Goal: Transaction & Acquisition: Purchase product/service

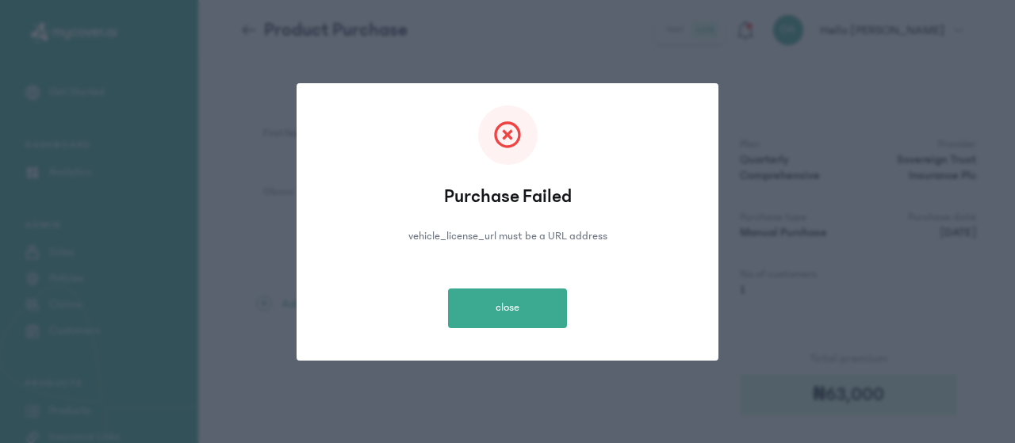
click at [487, 305] on button "close" at bounding box center [507, 309] width 119 height 40
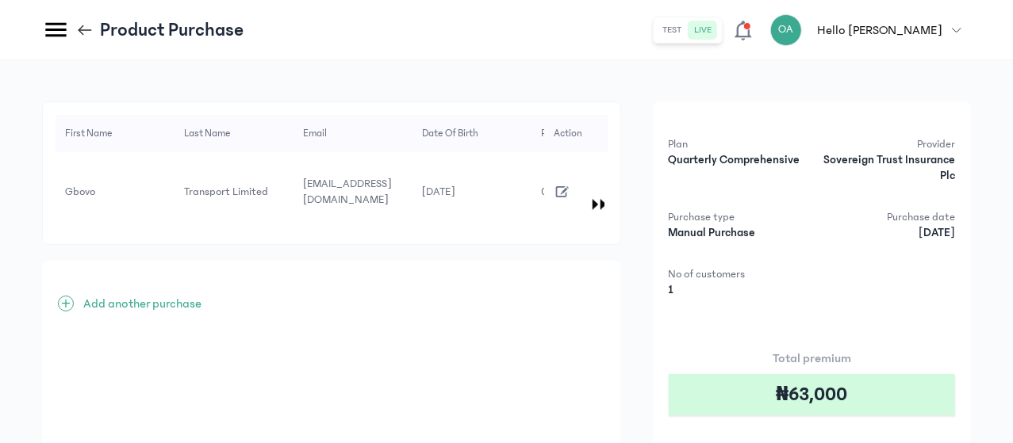
click at [571, 183] on icon "button" at bounding box center [562, 191] width 17 height 17
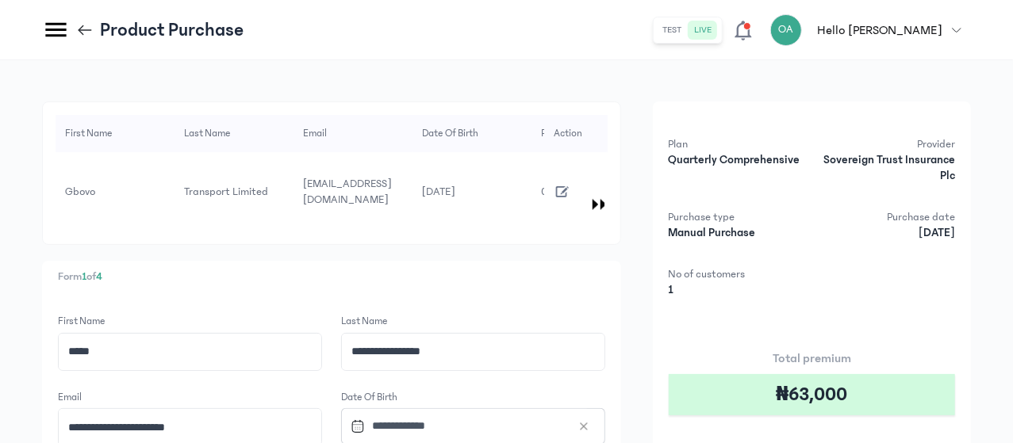
click at [605, 269] on p "Form 1 of 4" at bounding box center [331, 277] width 547 height 17
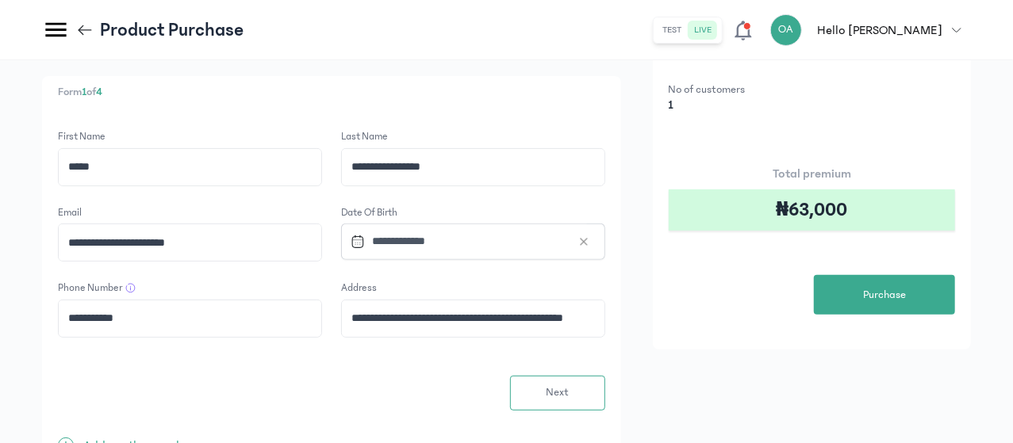
scroll to position [190, 0]
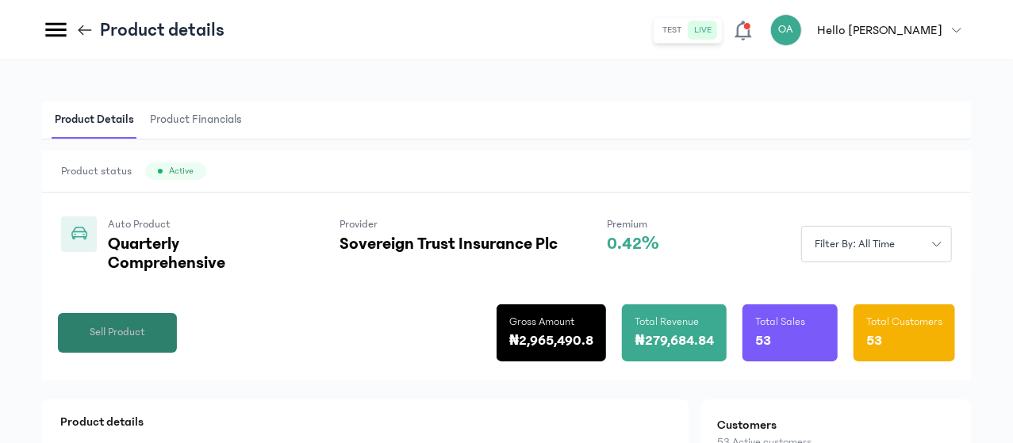
click at [145, 341] on span "Sell Product" at bounding box center [118, 332] width 56 height 17
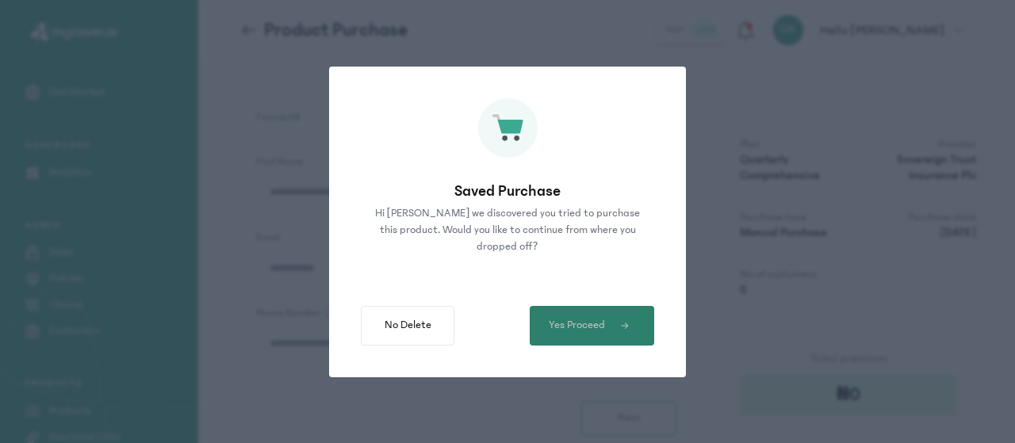
click at [616, 329] on span "button" at bounding box center [623, 326] width 36 height 10
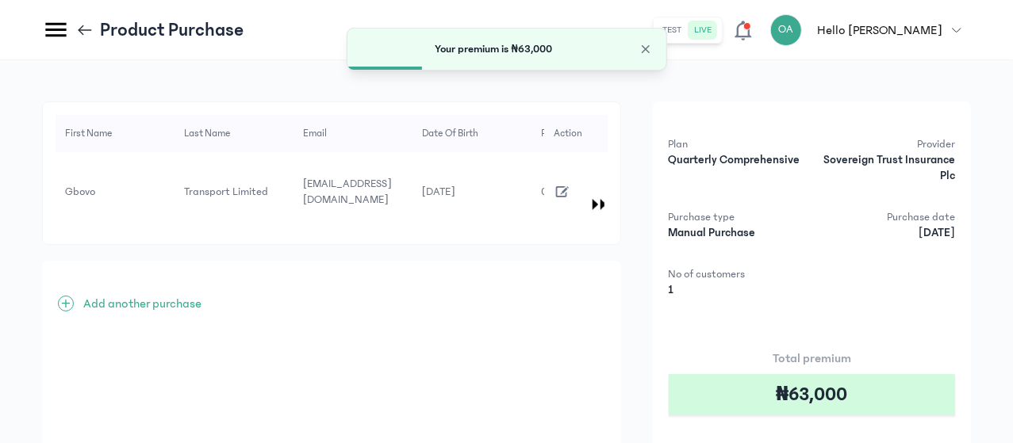
click at [699, 246] on div "First Name Last Name Email Date of Birth Phone Number Address Gender Vehicle re…" at bounding box center [506, 340] width 929 height 477
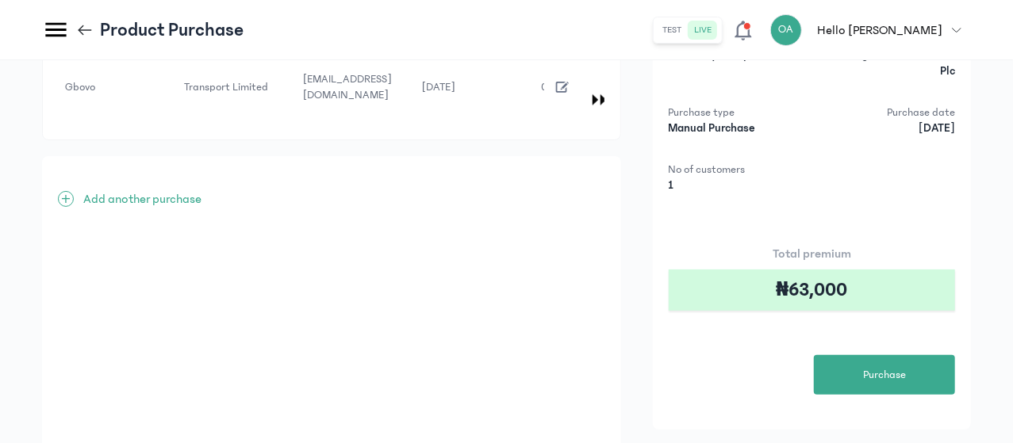
scroll to position [127, 0]
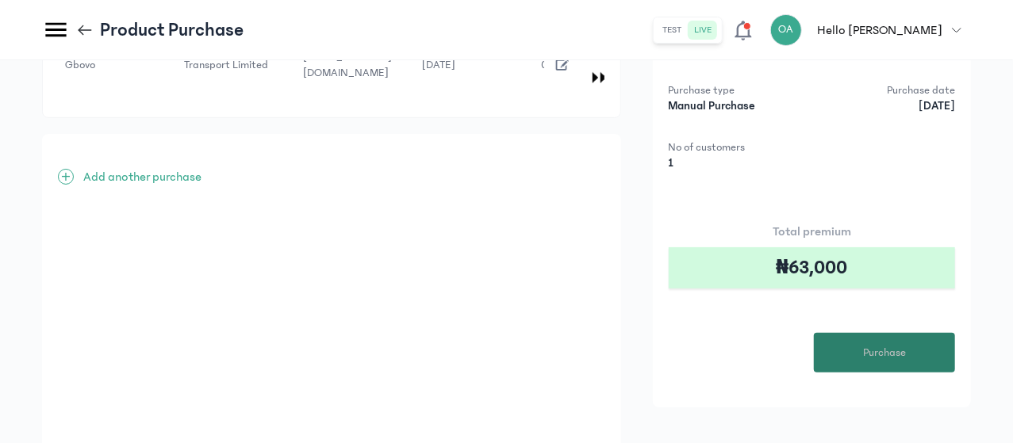
click at [866, 342] on button "Purchase" at bounding box center [884, 353] width 141 height 40
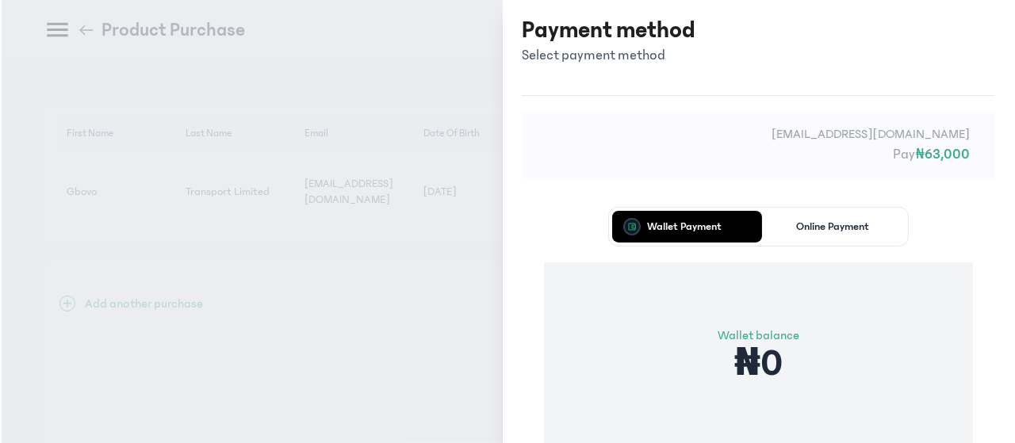
scroll to position [0, 0]
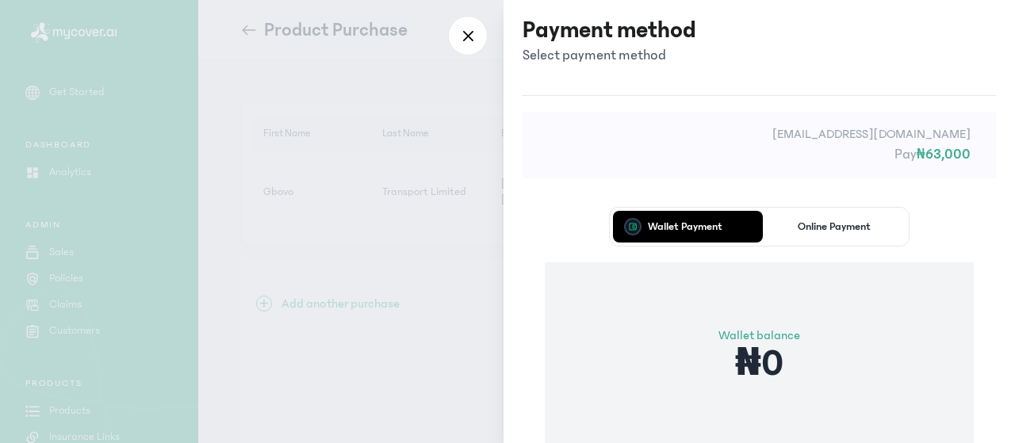
click at [512, 222] on div "[EMAIL_ADDRESS][DOMAIN_NAME] Pay ₦63,000 Wallet Payment Online Payment Wallet b…" at bounding box center [760, 333] width 512 height 476
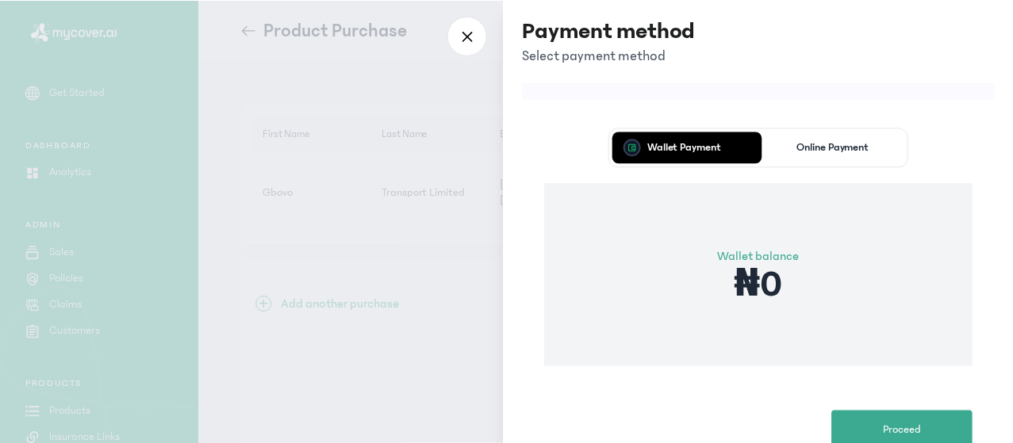
scroll to position [95, 0]
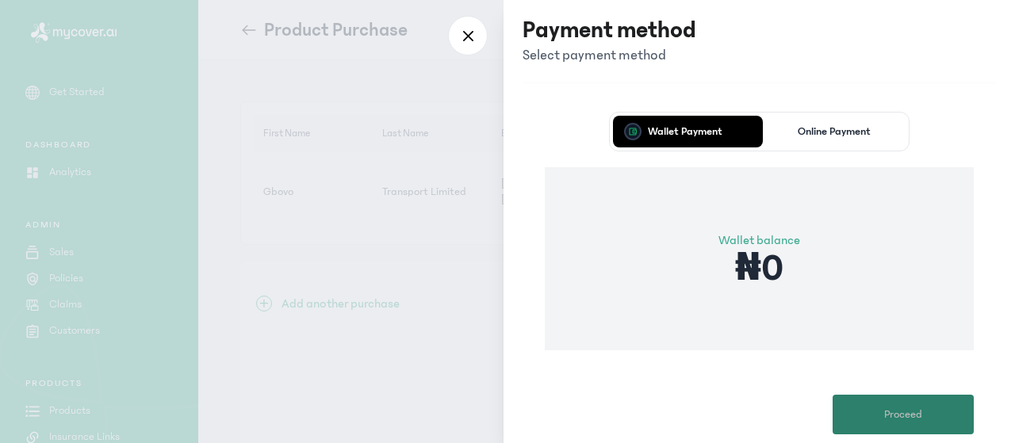
click at [918, 413] on span "Proceed" at bounding box center [904, 415] width 38 height 17
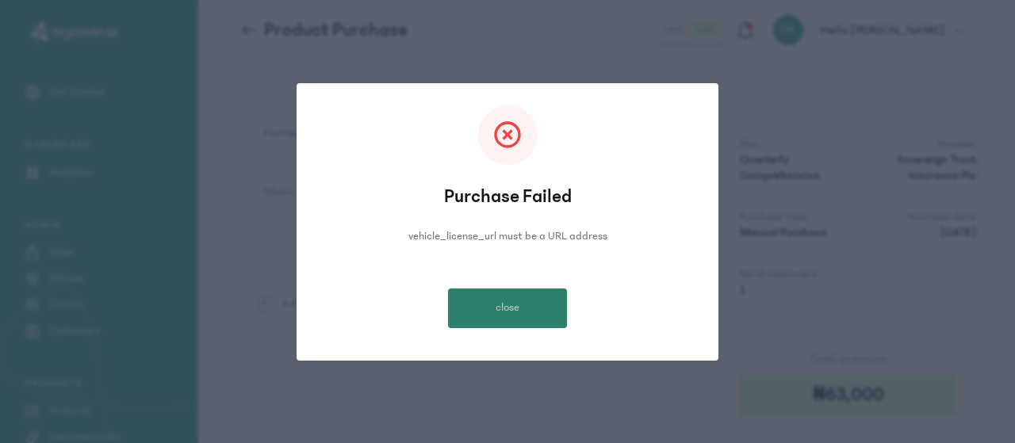
click at [504, 313] on span "close" at bounding box center [508, 308] width 24 height 17
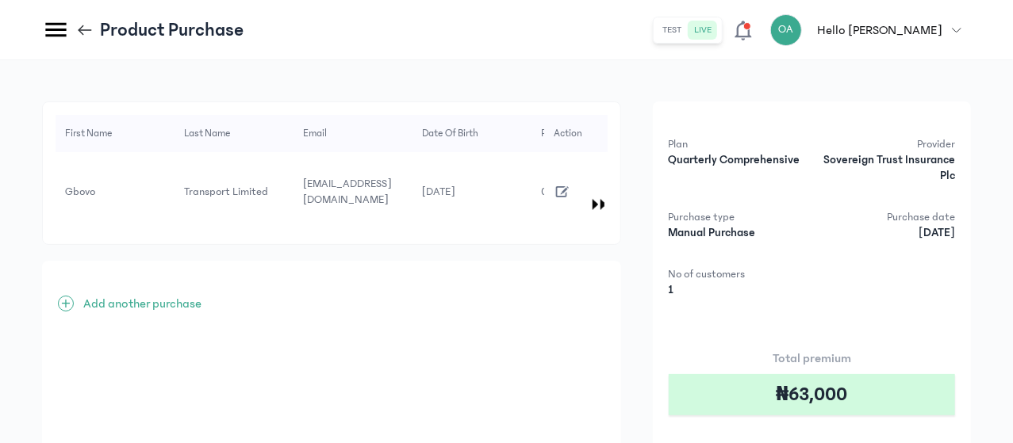
click at [94, 24] on icon at bounding box center [84, 29] width 17 height 17
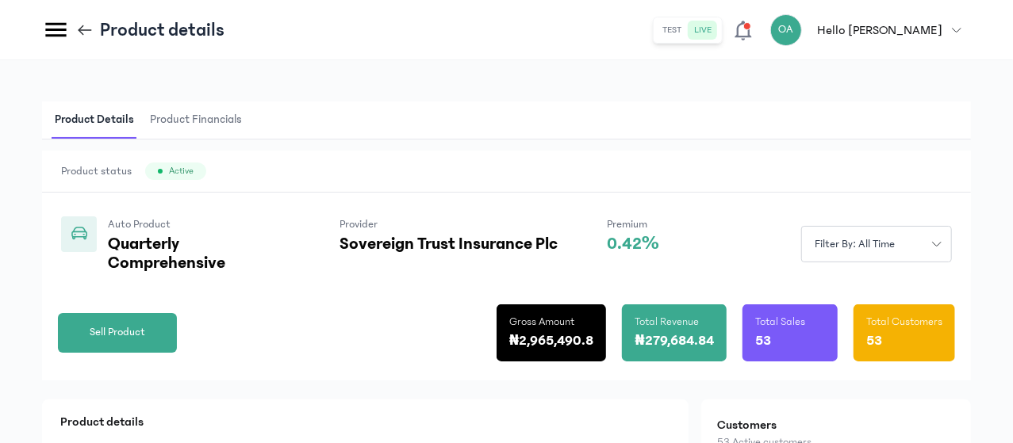
scroll to position [32, 0]
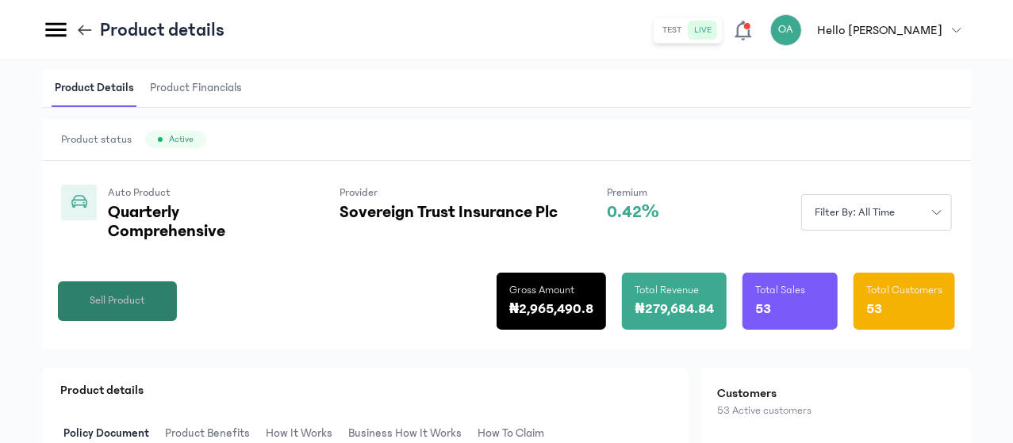
click at [145, 309] on span "Sell Product" at bounding box center [118, 301] width 56 height 17
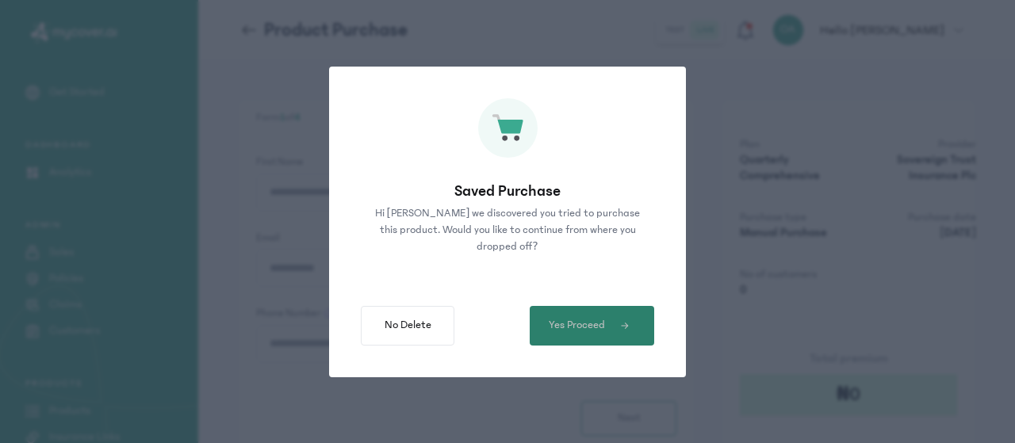
click at [584, 321] on span "Yes Proceed" at bounding box center [577, 325] width 56 height 17
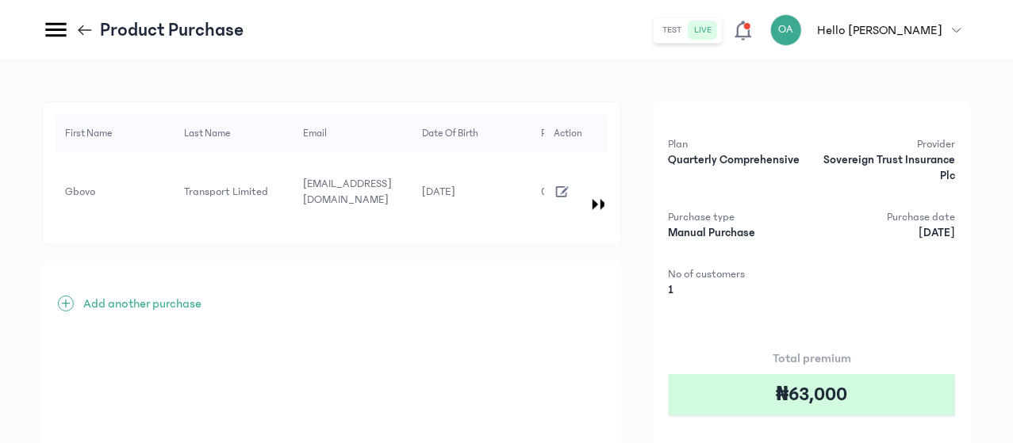
click at [581, 261] on div "+ Add another purchase" at bounding box center [331, 419] width 579 height 317
click at [571, 183] on icon "button" at bounding box center [562, 191] width 17 height 17
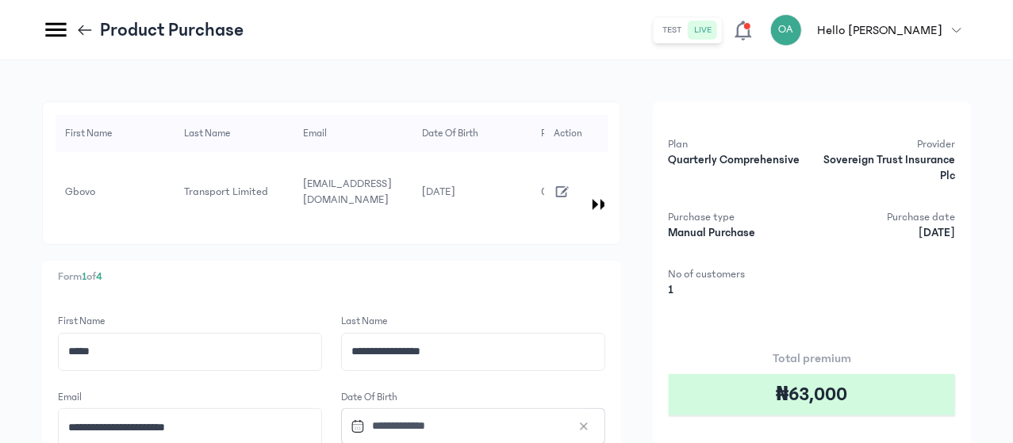
click at [436, 269] on p "Form 1 of 4" at bounding box center [331, 277] width 547 height 17
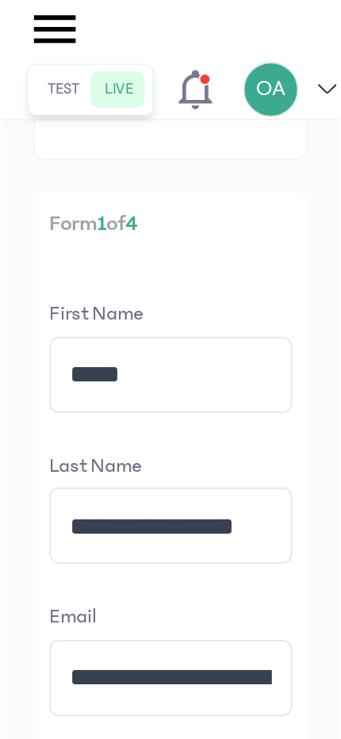
scroll to position [190, 0]
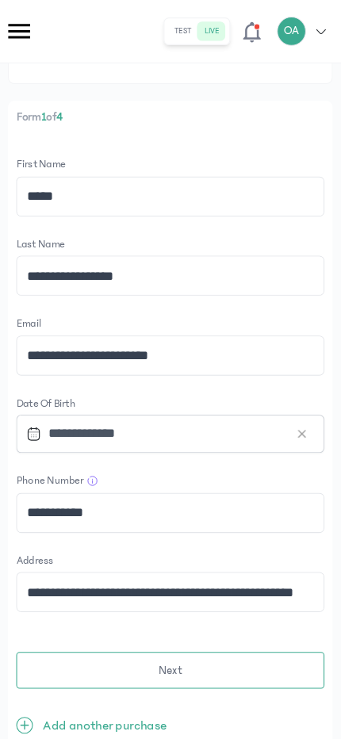
click at [173, 443] on span "Next" at bounding box center [170, 639] width 23 height 17
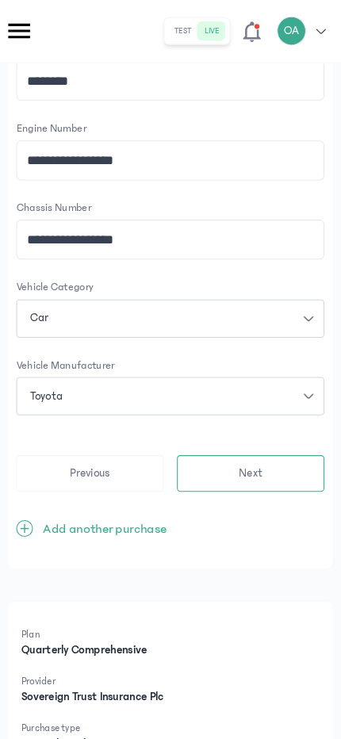
scroll to position [373, 0]
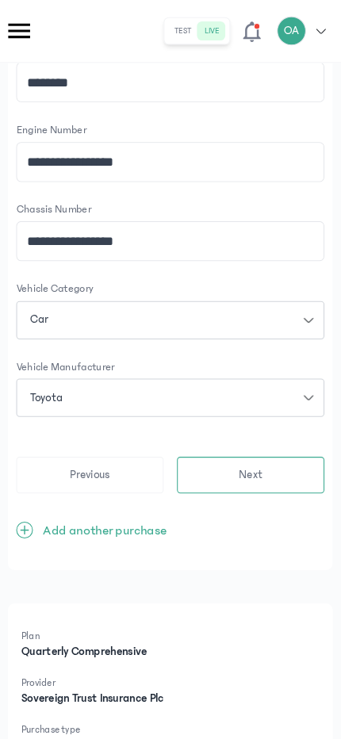
click at [279, 443] on button "Next" at bounding box center [247, 453] width 140 height 35
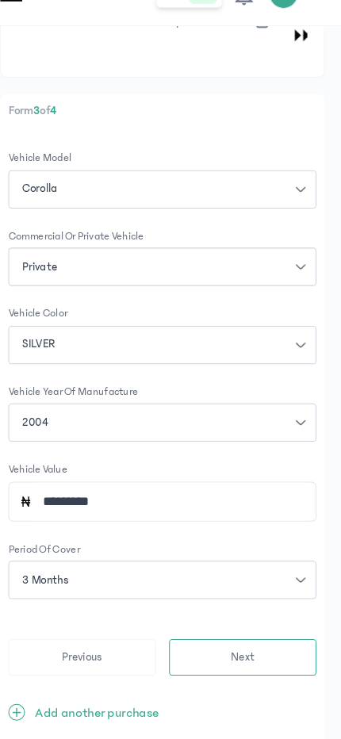
scroll to position [197, 0]
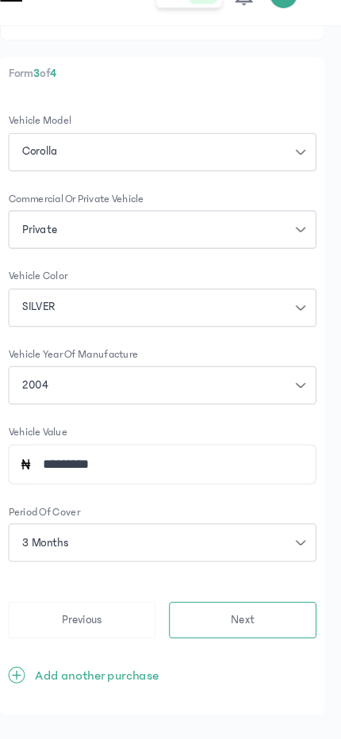
click at [249, 443] on span "Next" at bounding box center [247, 626] width 23 height 17
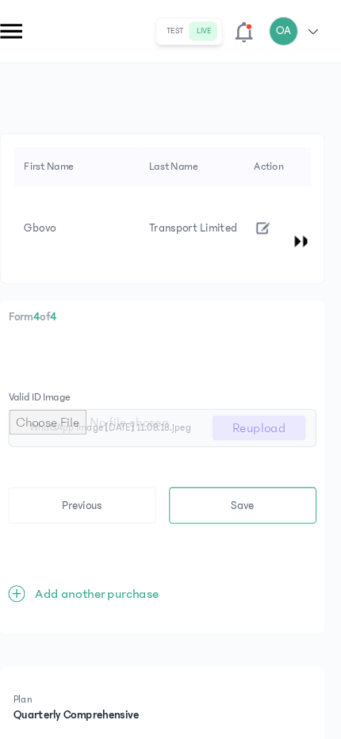
click at [255, 443] on span "Save" at bounding box center [247, 482] width 22 height 17
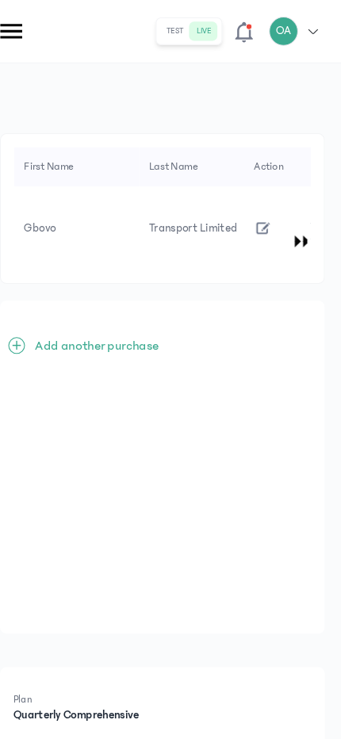
click at [225, 416] on div "+ Add another purchase" at bounding box center [170, 444] width 309 height 317
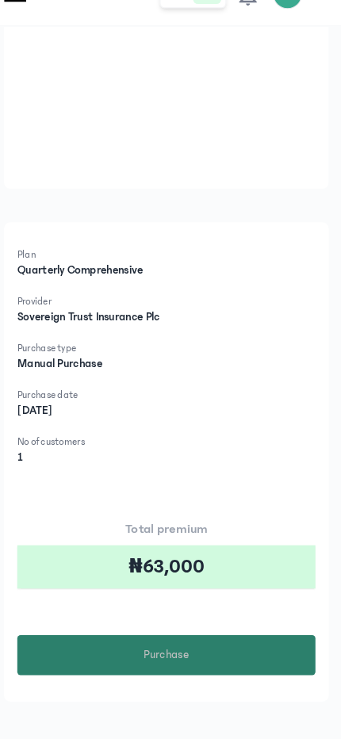
scroll to position [390, 0]
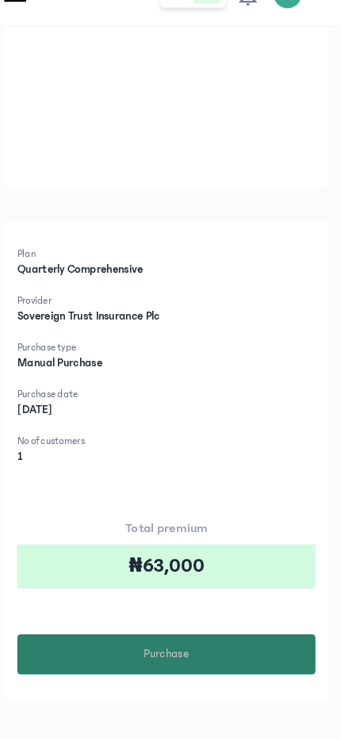
click at [201, 443] on button "Purchase" at bounding box center [171, 658] width 284 height 38
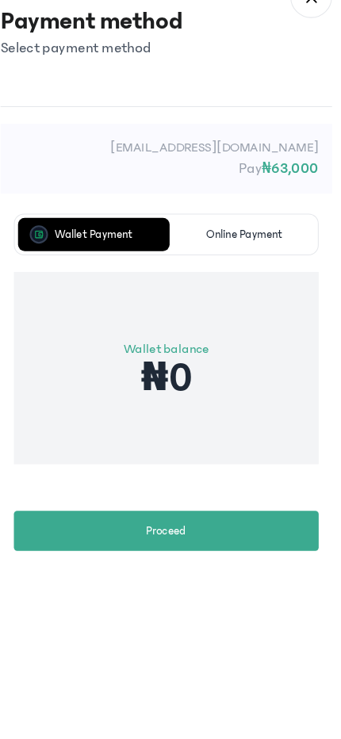
scroll to position [0, 0]
click at [181, 443] on span "Proceed" at bounding box center [171, 541] width 38 height 17
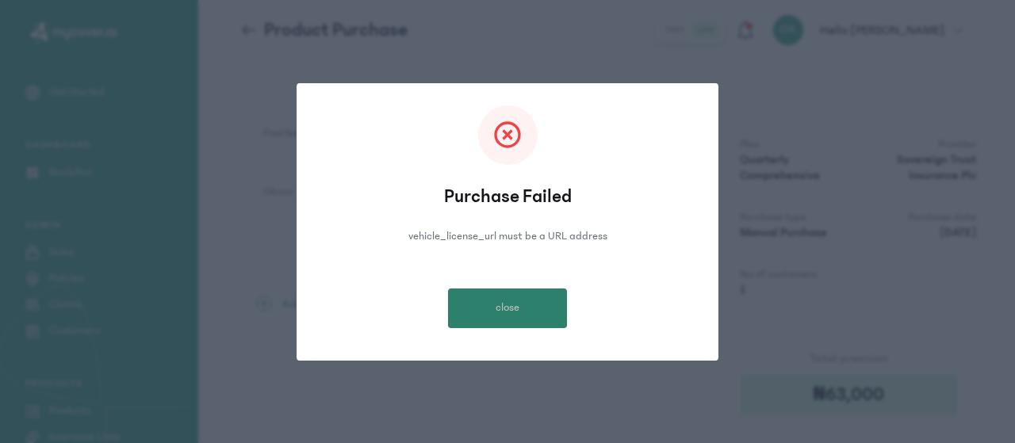
click at [508, 310] on span "close" at bounding box center [508, 308] width 24 height 17
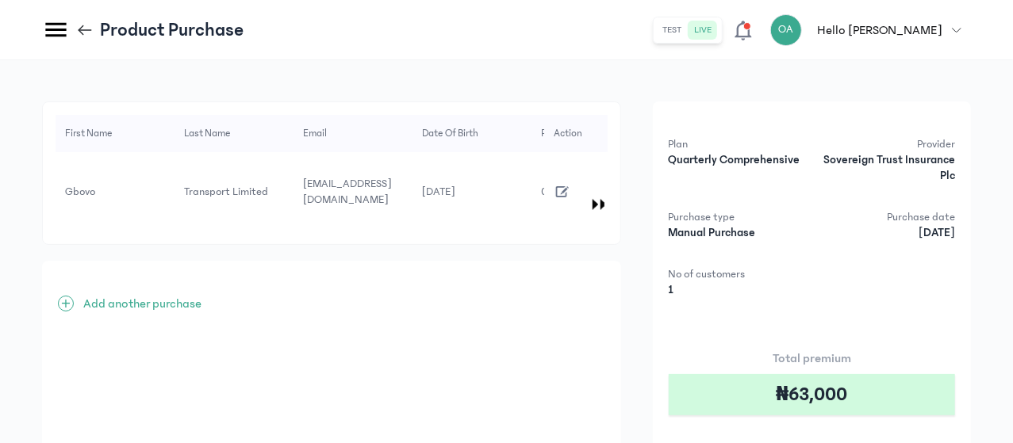
click at [571, 183] on icon "button" at bounding box center [562, 191] width 17 height 17
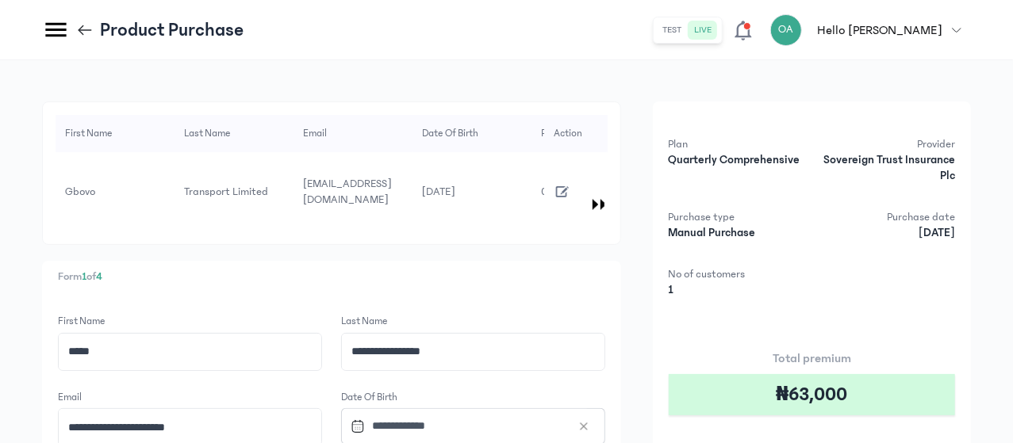
click at [436, 269] on p "Form 1 of 4" at bounding box center [331, 277] width 547 height 17
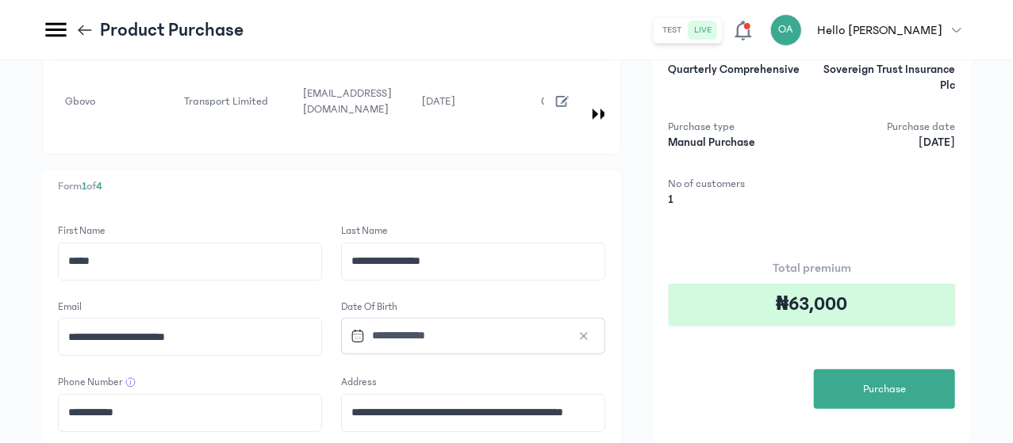
scroll to position [95, 0]
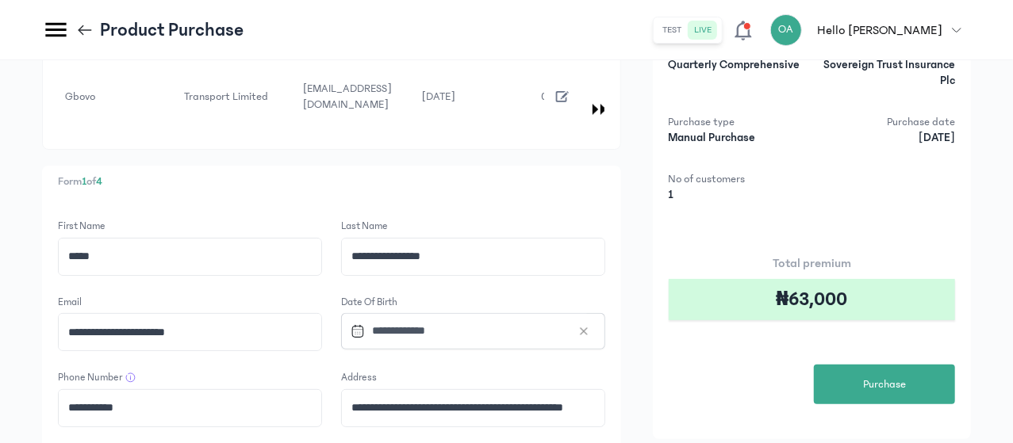
click at [696, 341] on div "**********" at bounding box center [506, 289] width 929 height 567
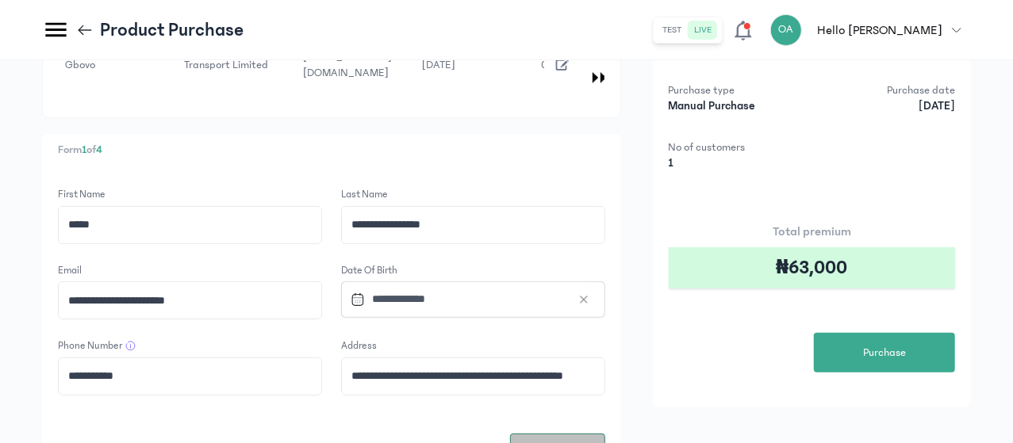
click at [605, 434] on button "Next" at bounding box center [557, 451] width 95 height 35
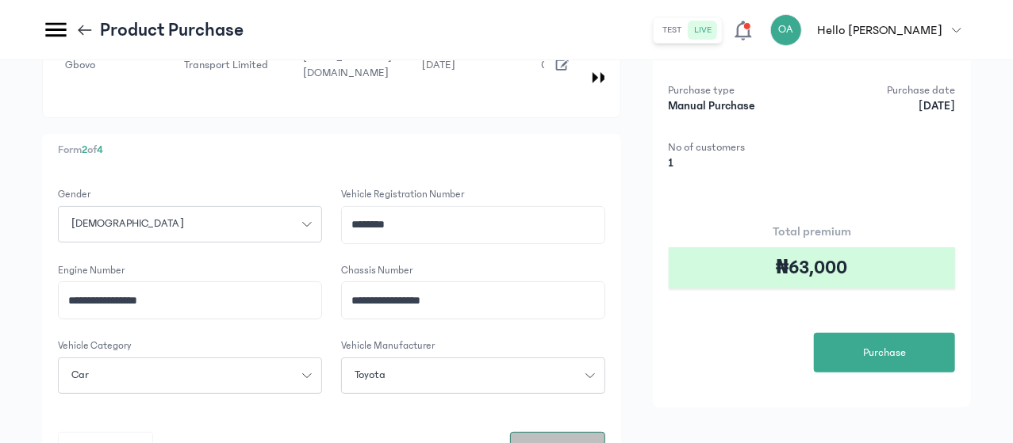
scroll to position [0, 0]
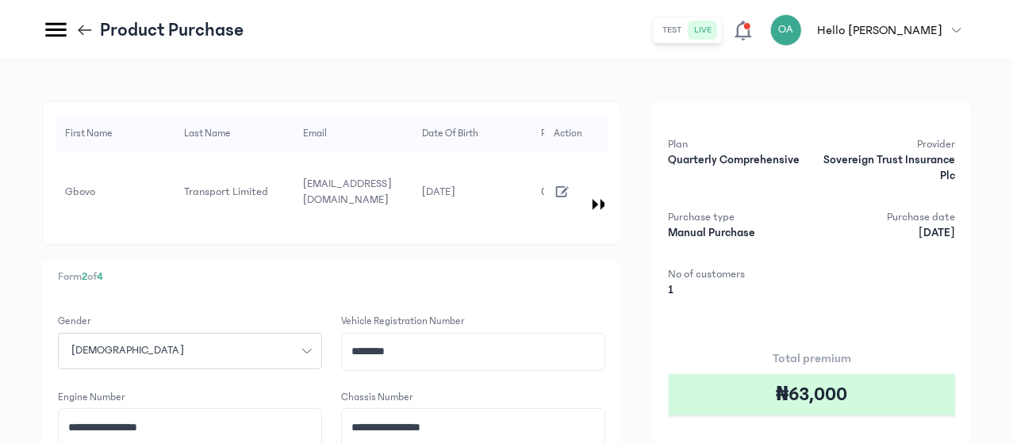
click at [704, 367] on div "**********" at bounding box center [506, 385] width 929 height 566
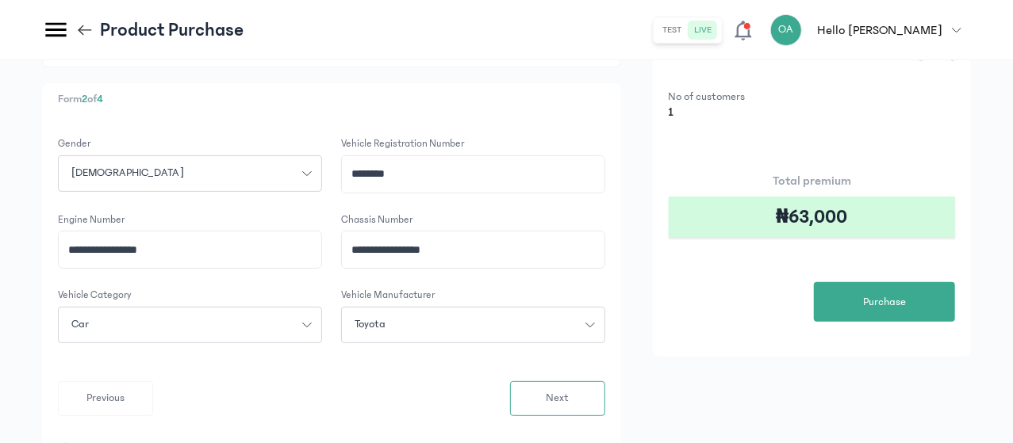
scroll to position [190, 0]
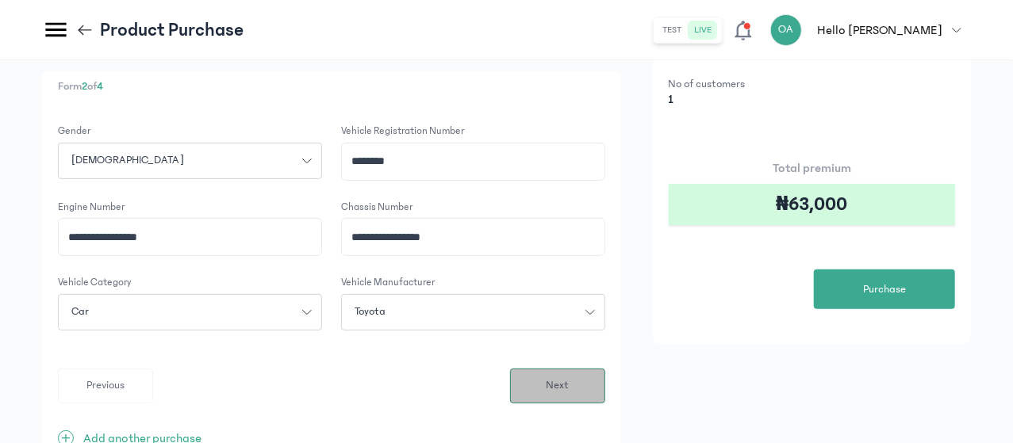
click at [605, 369] on button "Next" at bounding box center [557, 386] width 95 height 35
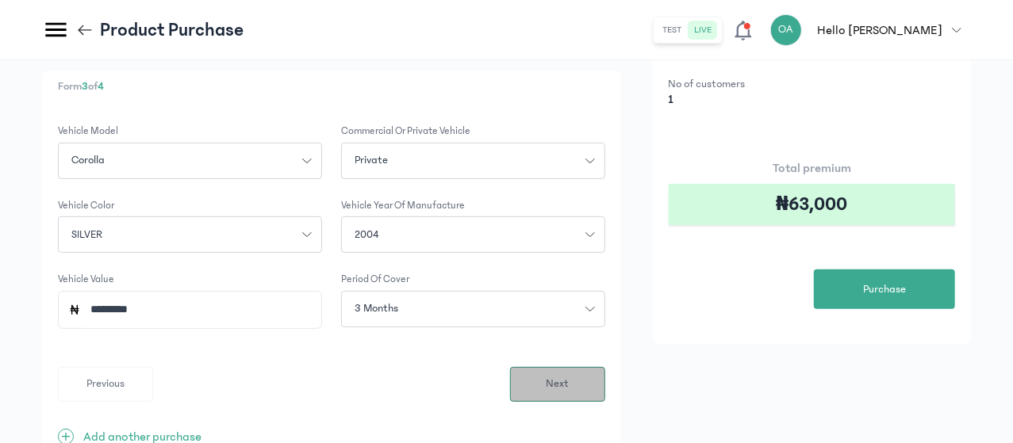
scroll to position [0, 0]
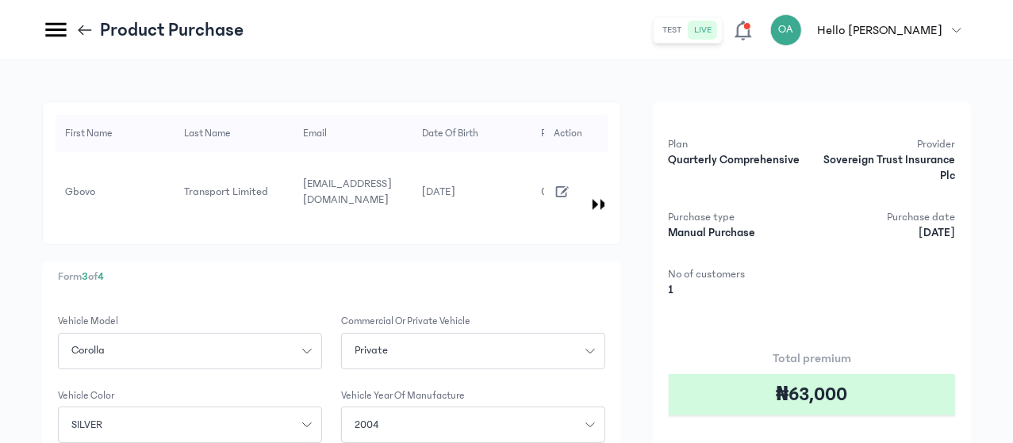
click at [693, 325] on div "First Name Last Name Email Date of Birth Phone Number Address Gender Vehicle re…" at bounding box center [506, 384] width 929 height 564
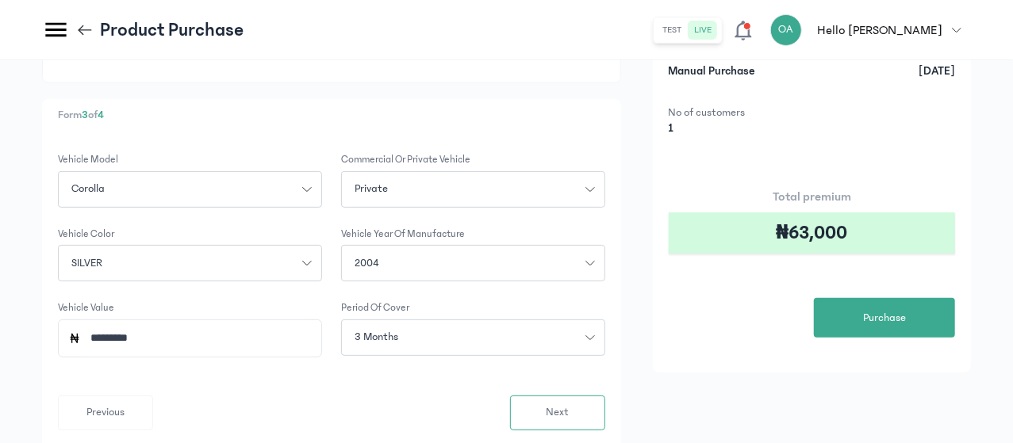
scroll to position [190, 0]
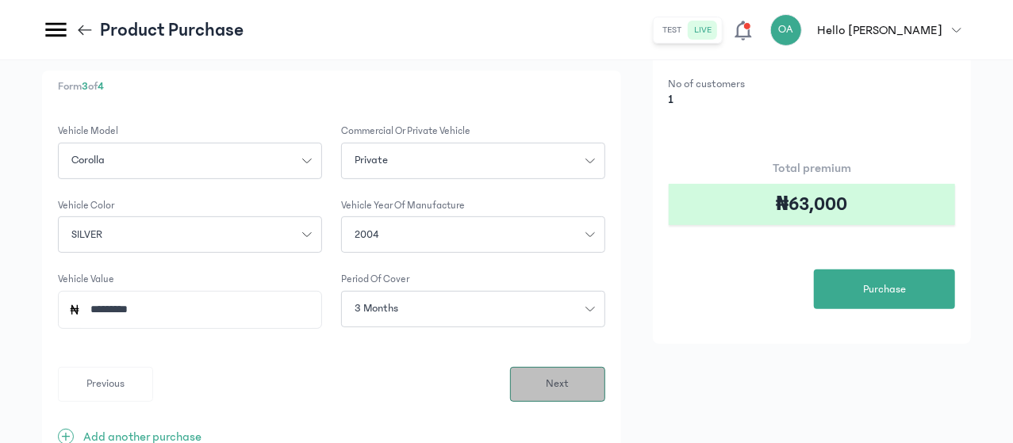
click at [605, 367] on button "Next" at bounding box center [557, 384] width 95 height 35
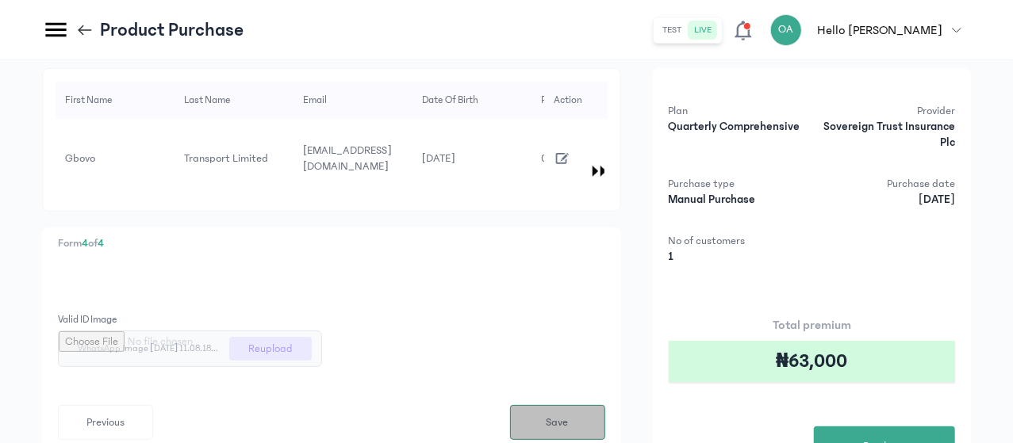
scroll to position [63, 0]
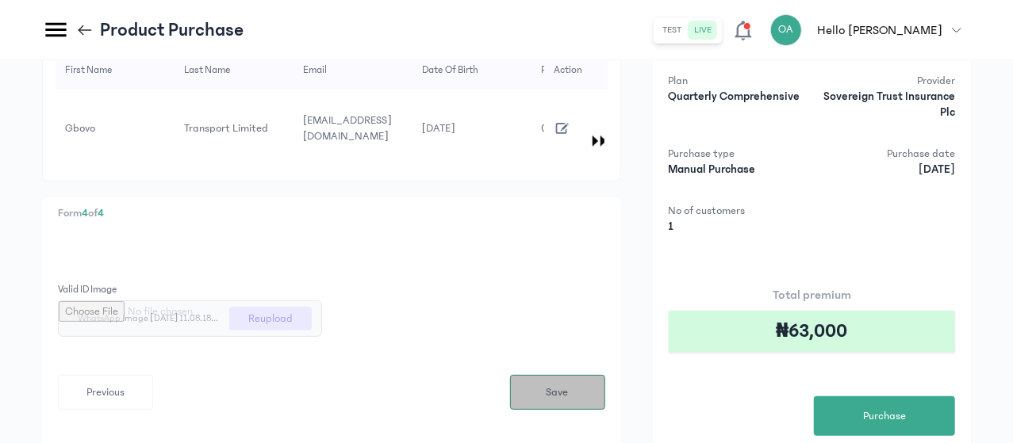
click at [569, 385] on span "Save" at bounding box center [558, 393] width 22 height 17
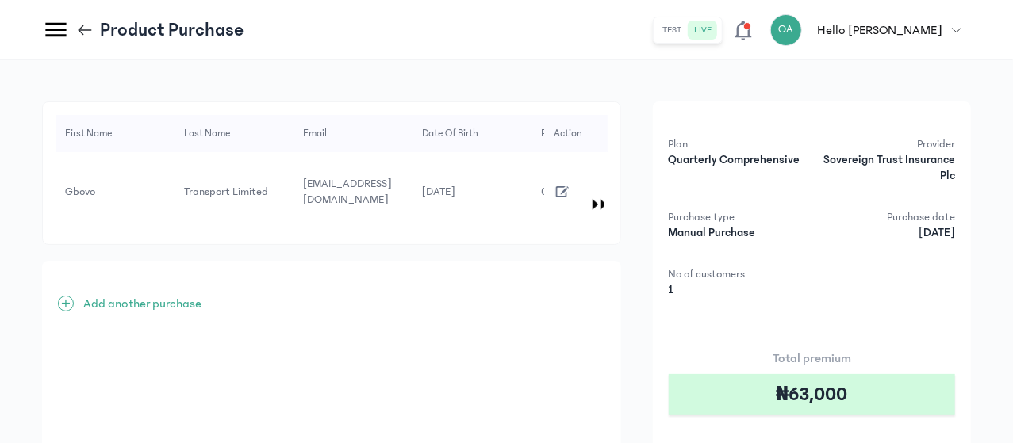
click at [890, 329] on div "Plan Quarterly Comprehensive Provider Sovereign Trust Insurance Plc Purchase ty…" at bounding box center [812, 318] width 318 height 433
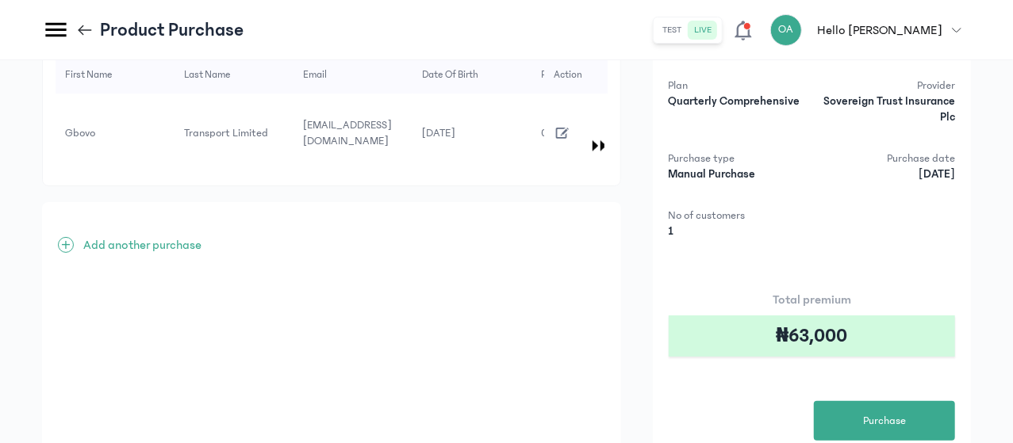
scroll to position [63, 0]
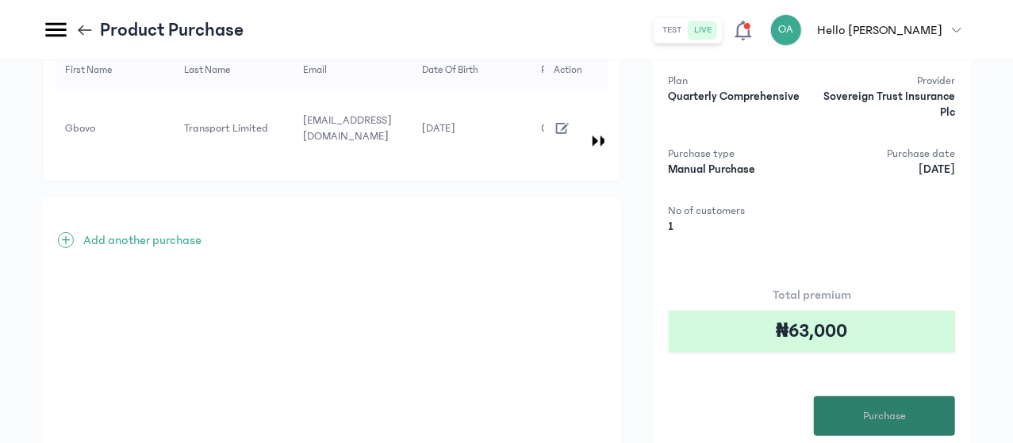
click at [895, 409] on span "Purchase" at bounding box center [884, 417] width 43 height 17
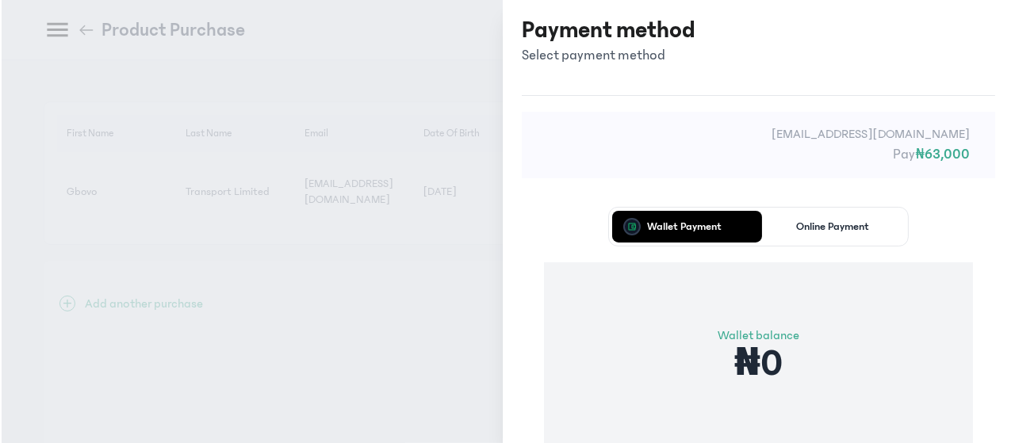
scroll to position [0, 0]
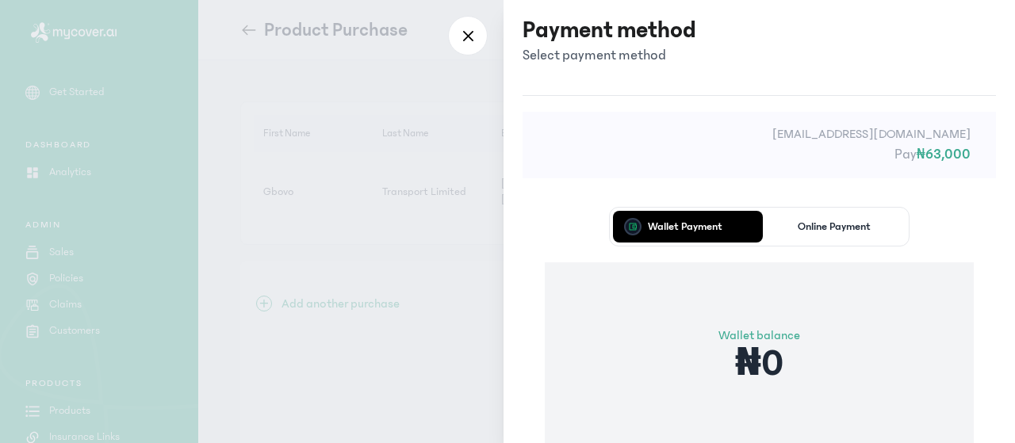
click at [558, 245] on div "Wallet Payment Online Payment Wallet balance ₦0 Proceed" at bounding box center [760, 368] width 474 height 367
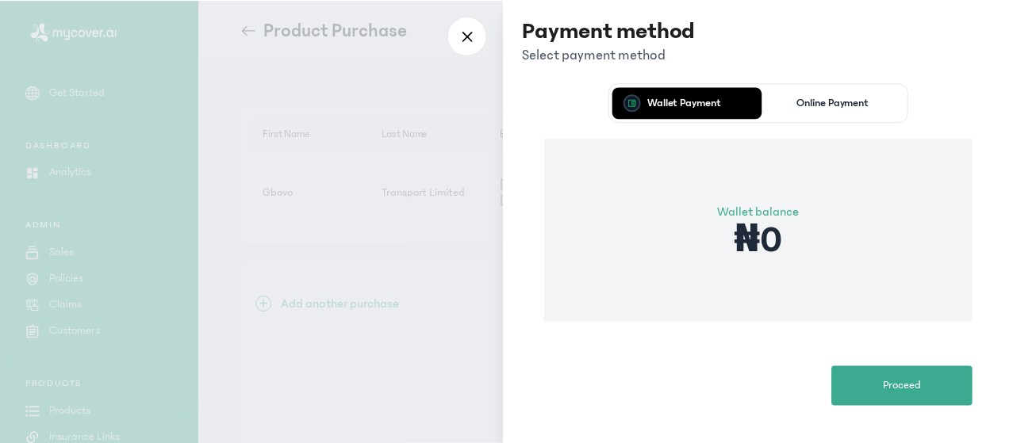
scroll to position [127, 0]
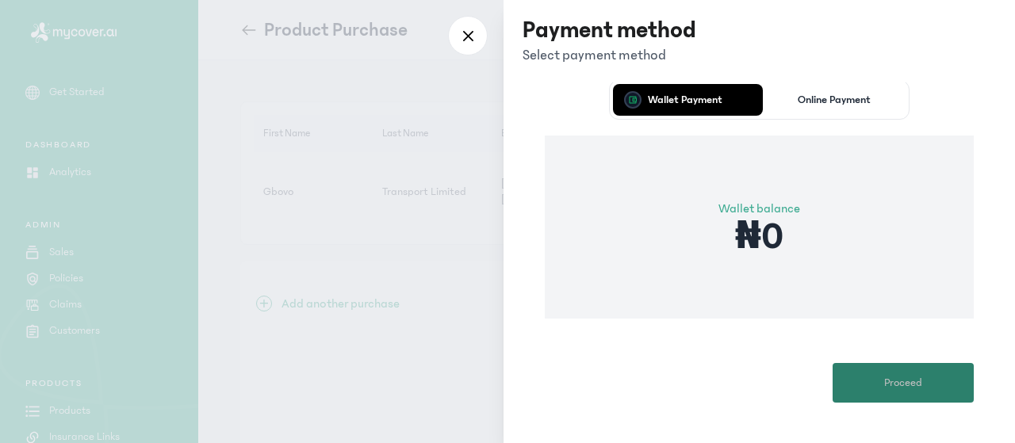
click at [863, 373] on button "Proceed" at bounding box center [903, 383] width 141 height 40
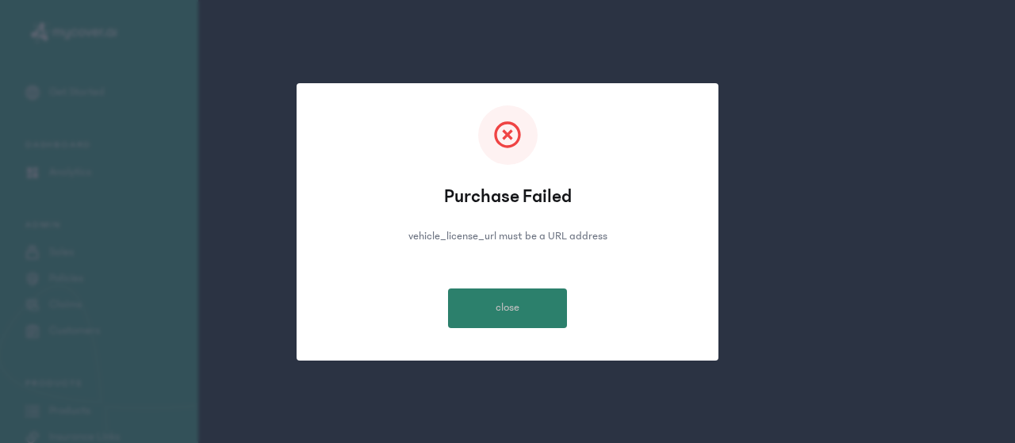
click at [515, 309] on span "close" at bounding box center [508, 308] width 24 height 17
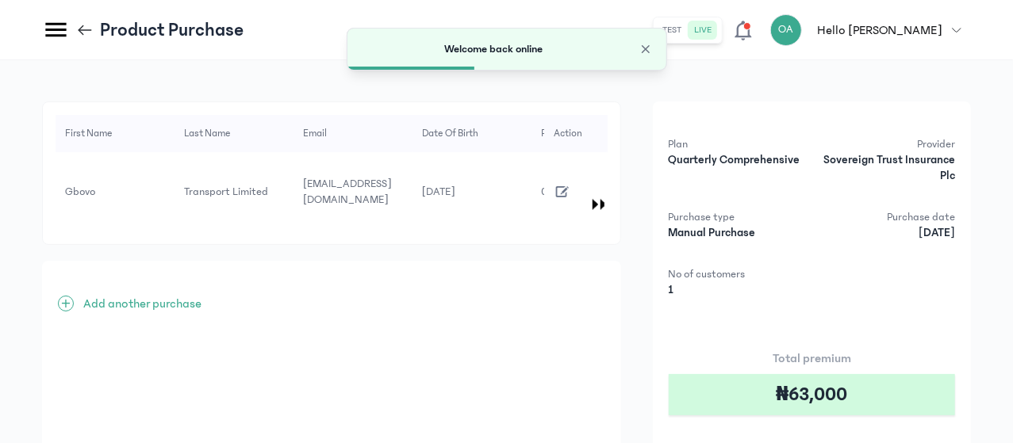
click at [621, 274] on div "+ Add another purchase" at bounding box center [331, 419] width 579 height 317
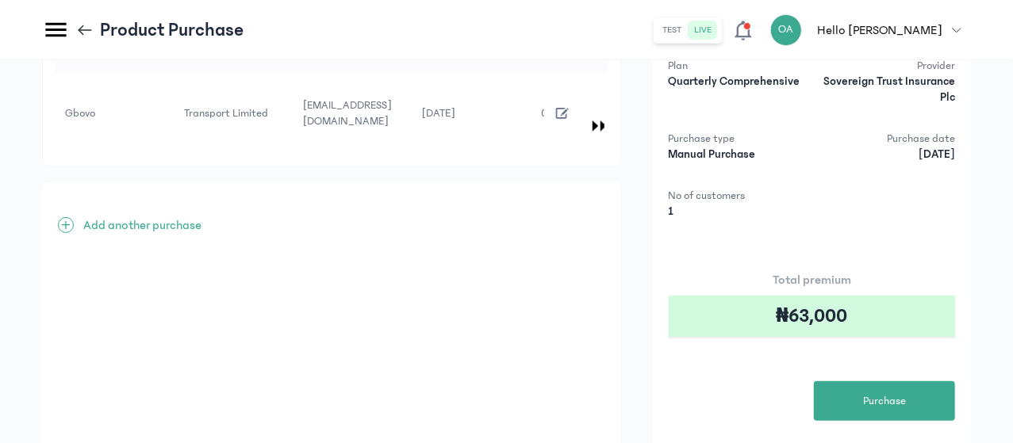
scroll to position [171, 0]
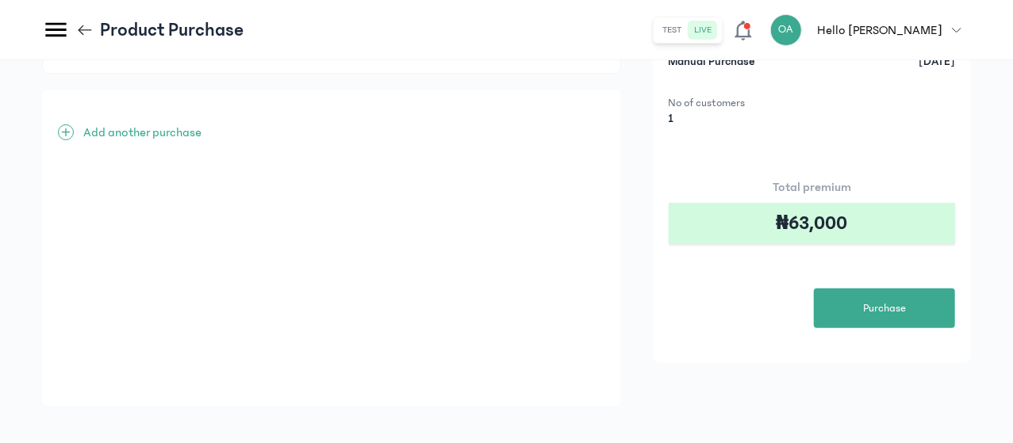
click at [94, 28] on icon at bounding box center [84, 29] width 17 height 17
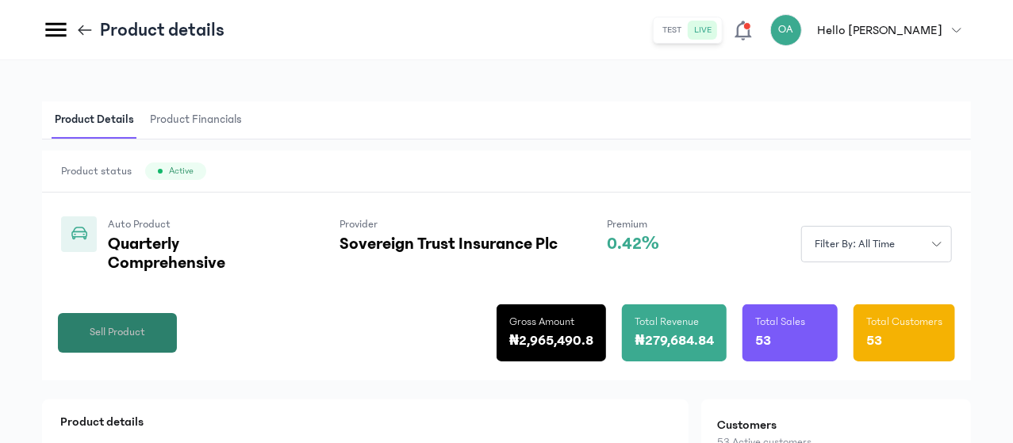
click at [145, 341] on span "Sell Product" at bounding box center [118, 332] width 56 height 17
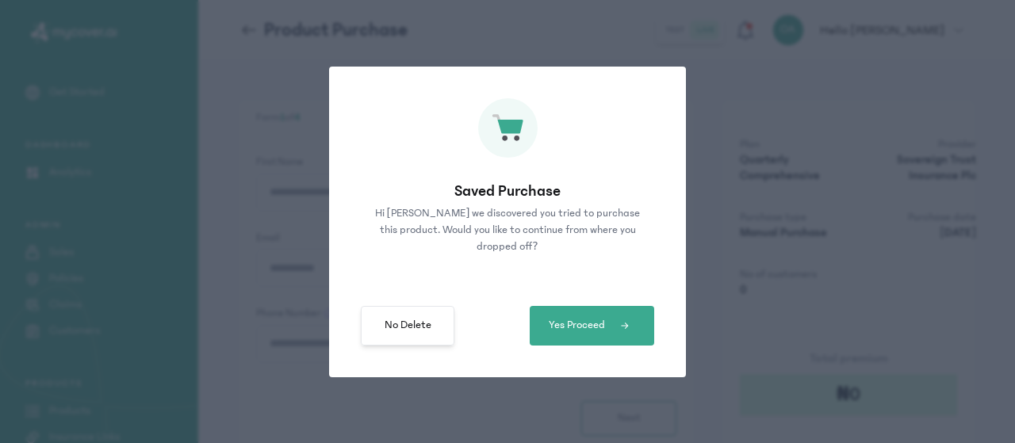
click at [419, 328] on span "No Delete" at bounding box center [408, 325] width 47 height 17
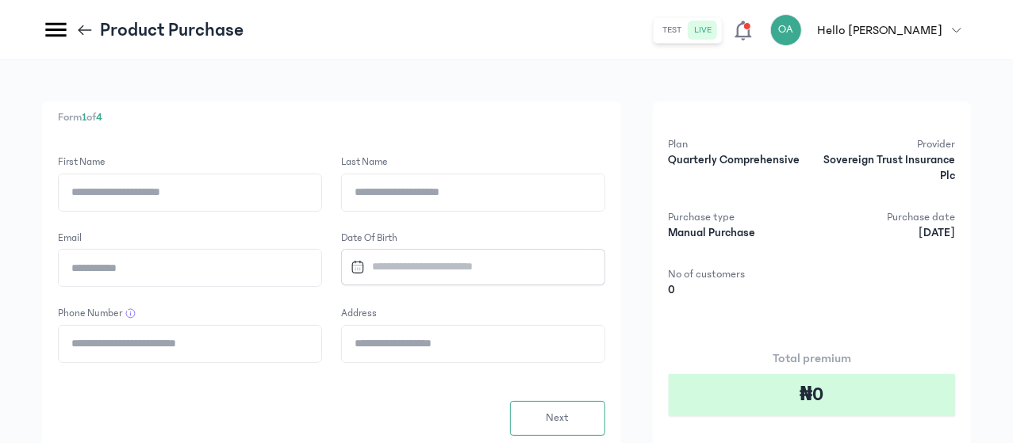
click at [321, 189] on input "First Name" at bounding box center [190, 193] width 263 height 36
type input "*****"
click at [495, 201] on input "Last Name" at bounding box center [473, 193] width 263 height 36
type input "**********"
click at [321, 271] on input "Email" at bounding box center [190, 268] width 263 height 36
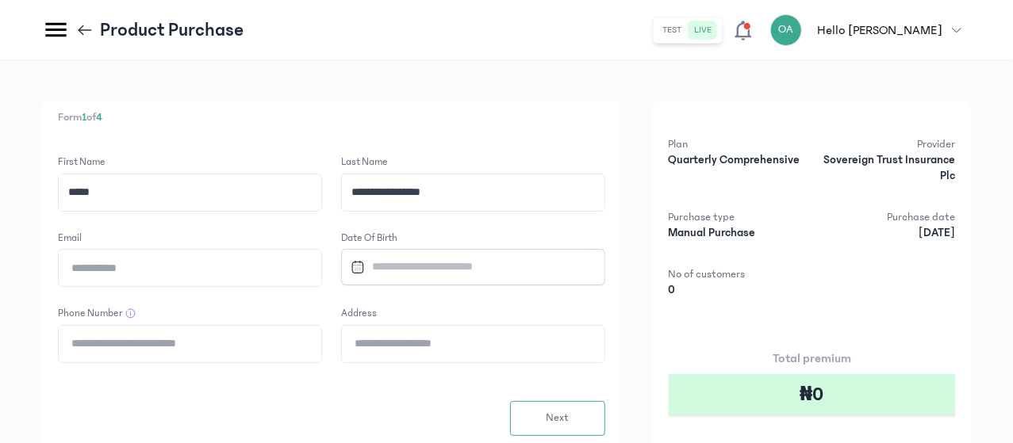
type input "**********"
click at [550, 274] on input "Datepicker input" at bounding box center [466, 267] width 244 height 34
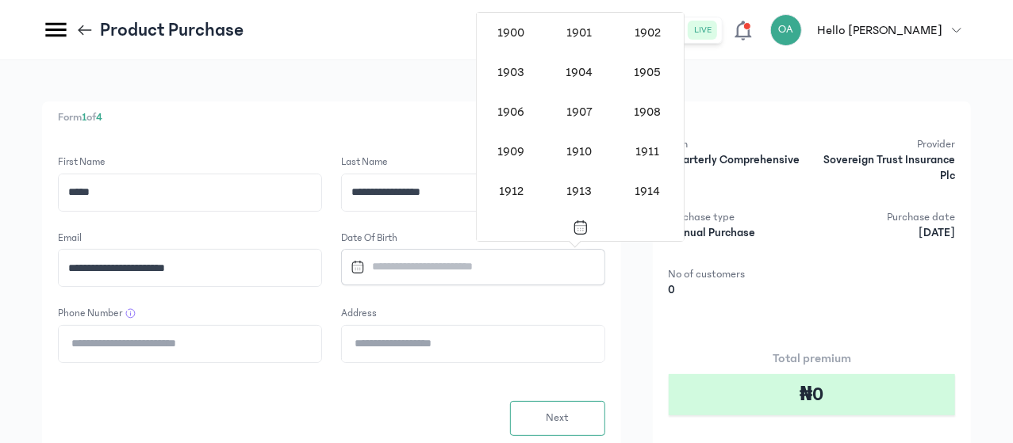
scroll to position [1299, 0]
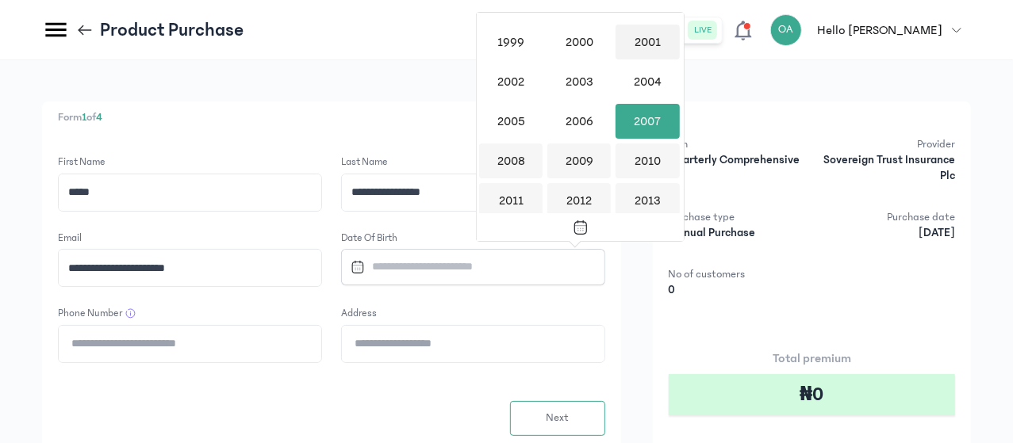
click at [649, 30] on div "2001" at bounding box center [647, 42] width 63 height 35
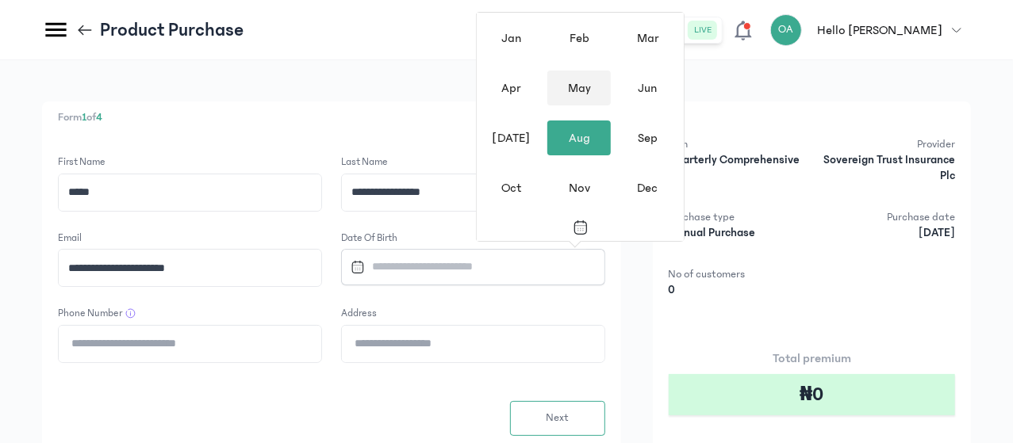
click at [579, 86] on div "May" at bounding box center [578, 88] width 63 height 35
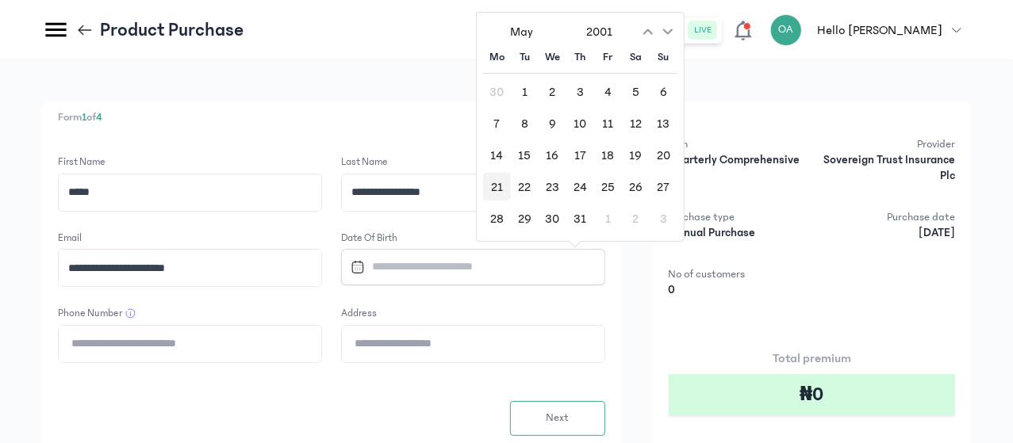
click at [486, 182] on div "21" at bounding box center [497, 187] width 28 height 28
type input "**********"
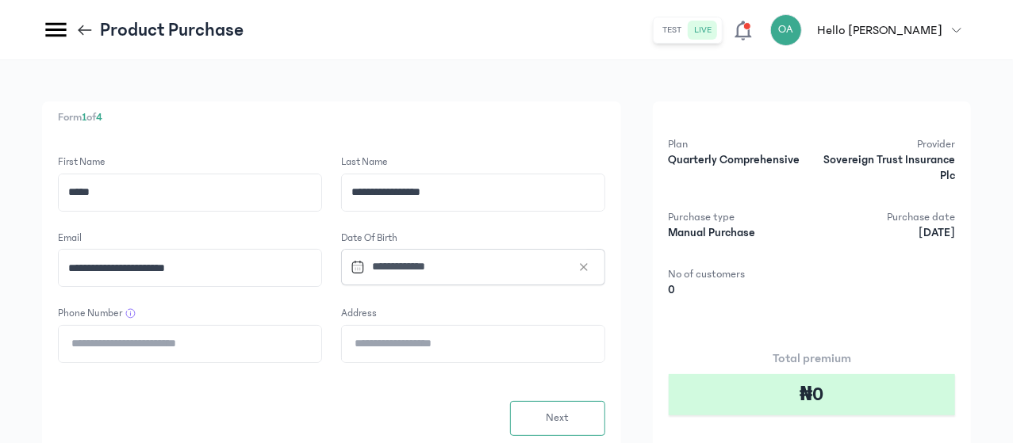
click at [321, 344] on input "Phone Number" at bounding box center [190, 344] width 263 height 36
type input "**********"
click at [505, 347] on input "Address" at bounding box center [473, 344] width 263 height 36
type input "**********"
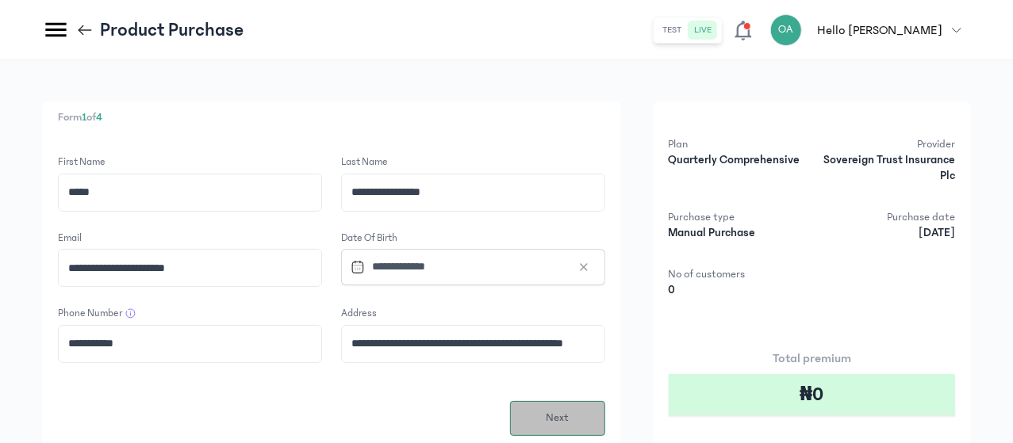
click at [605, 411] on button "Next" at bounding box center [557, 418] width 95 height 35
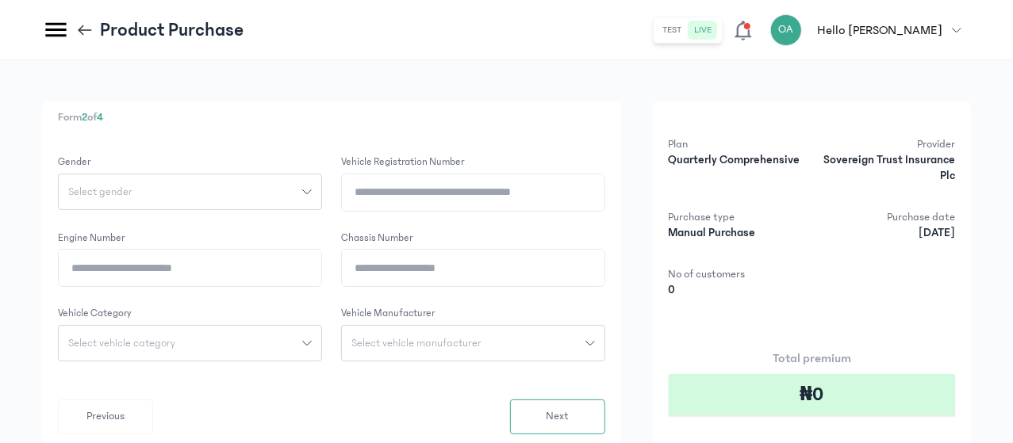
click at [302, 190] on div "Select gender" at bounding box center [181, 191] width 244 height 11
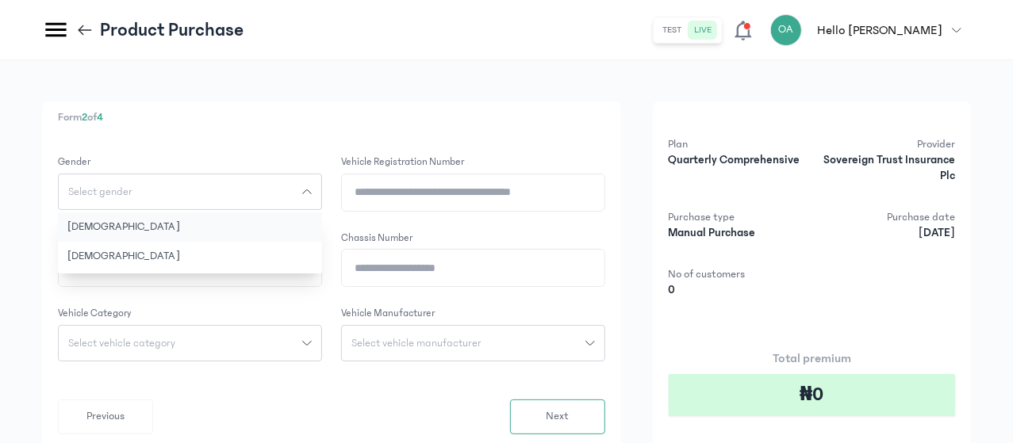
click at [322, 220] on button "[DEMOGRAPHIC_DATA]" at bounding box center [190, 227] width 264 height 29
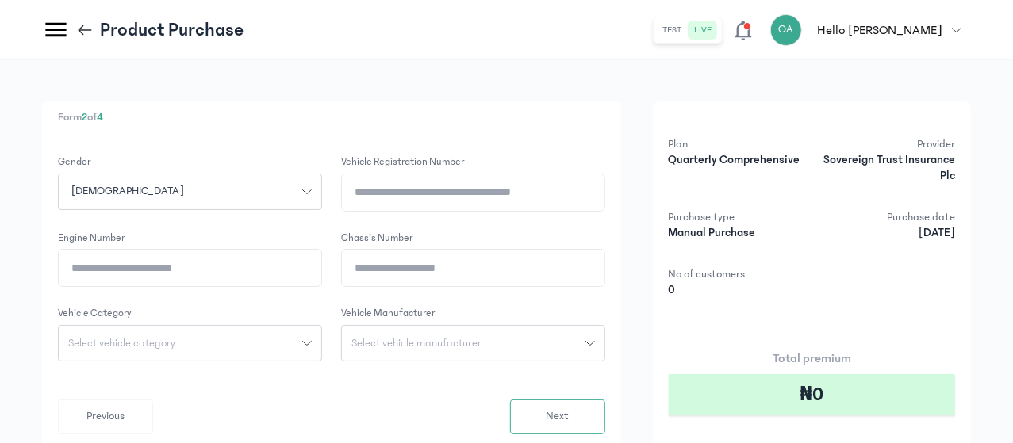
click at [505, 205] on input "Vehicle registration number" at bounding box center [473, 193] width 263 height 36
type input "********"
click at [502, 271] on input "Chassis Number" at bounding box center [473, 268] width 263 height 36
drag, startPoint x: 500, startPoint y: 267, endPoint x: 598, endPoint y: 264, distance: 98.4
click at [598, 264] on input "**********" at bounding box center [473, 268] width 263 height 36
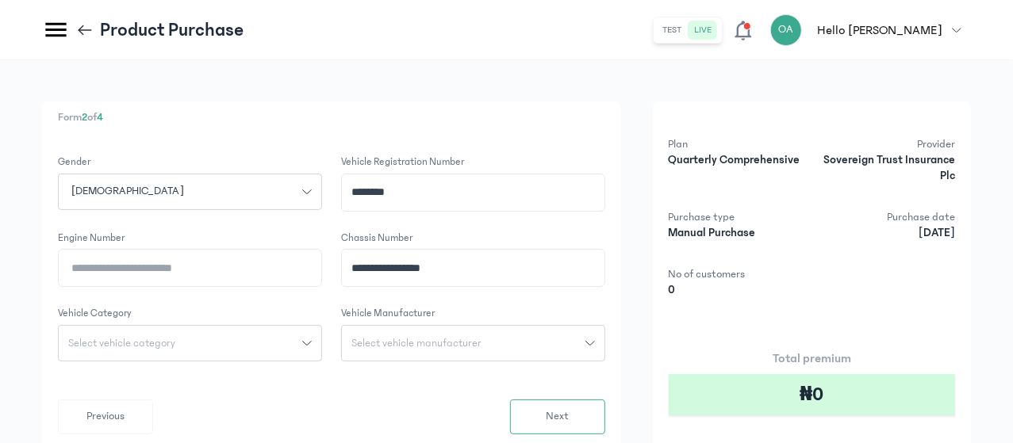
type input "**********"
click at [321, 271] on input "Engine Number" at bounding box center [190, 268] width 263 height 36
paste input "**********"
type input "**********"
click at [185, 341] on span "Select vehicle category" at bounding box center [122, 343] width 126 height 11
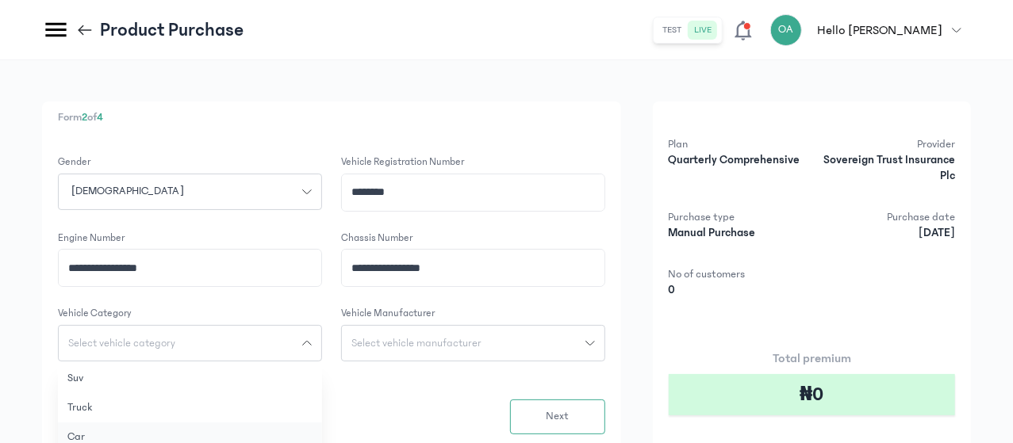
click at [289, 433] on button "Car" at bounding box center [190, 437] width 264 height 29
click at [491, 338] on span "Select vehicle manufacturer" at bounding box center [416, 343] width 149 height 11
click at [540, 380] on input "search" at bounding box center [472, 378] width 251 height 29
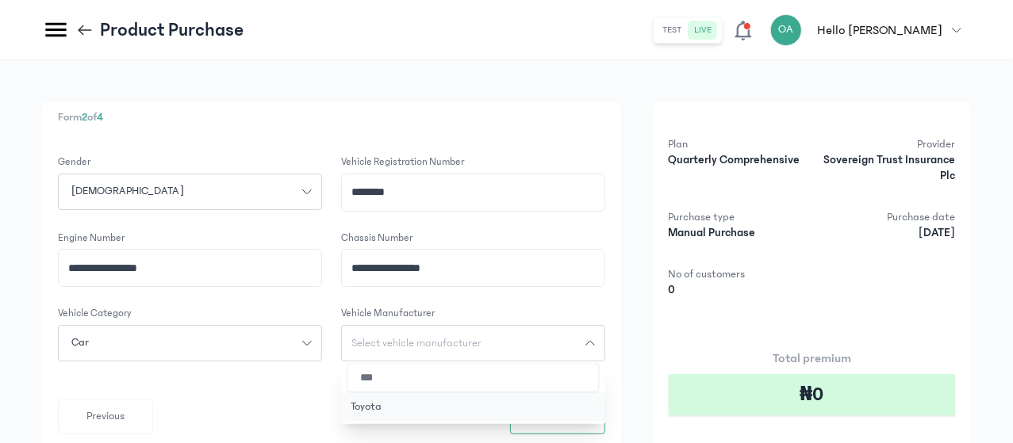
type input "***"
click at [527, 410] on button "Toyota" at bounding box center [473, 407] width 264 height 29
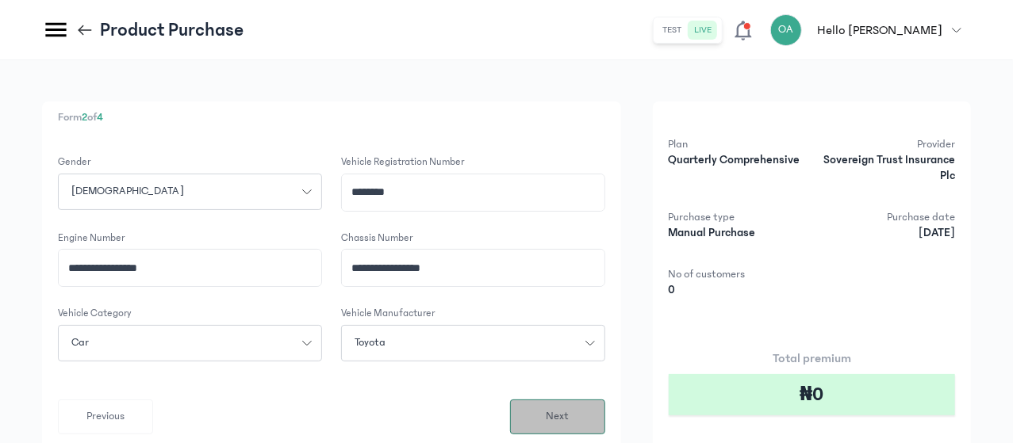
click at [605, 427] on button "Next" at bounding box center [557, 417] width 95 height 35
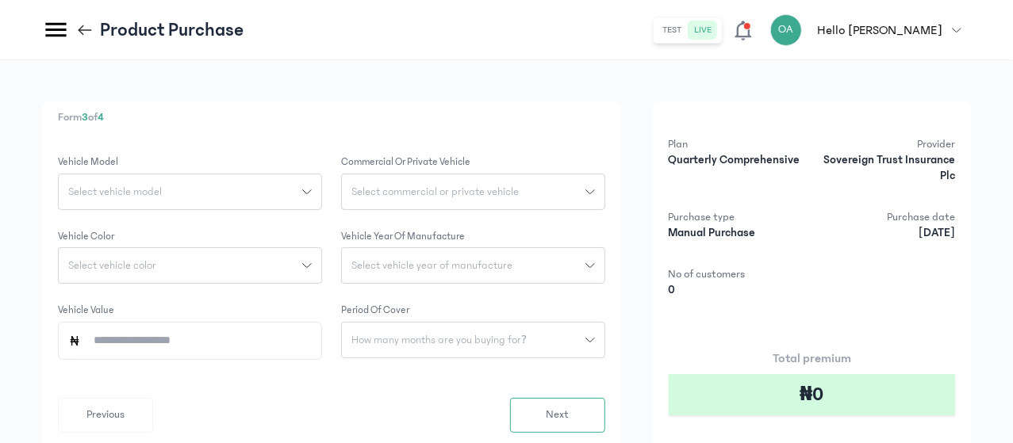
click at [312, 194] on icon "button" at bounding box center [307, 192] width 10 height 10
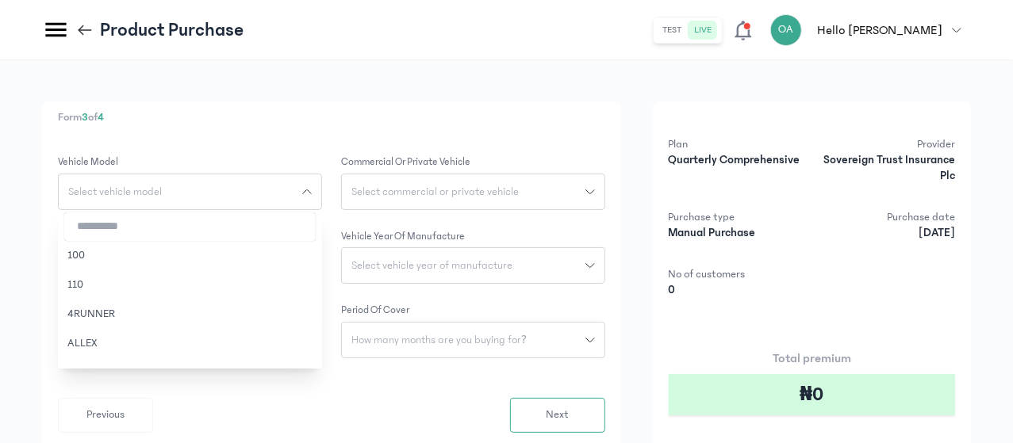
click at [316, 228] on input "search" at bounding box center [189, 227] width 251 height 29
type input "***"
click at [322, 250] on button "Corolla" at bounding box center [190, 255] width 264 height 29
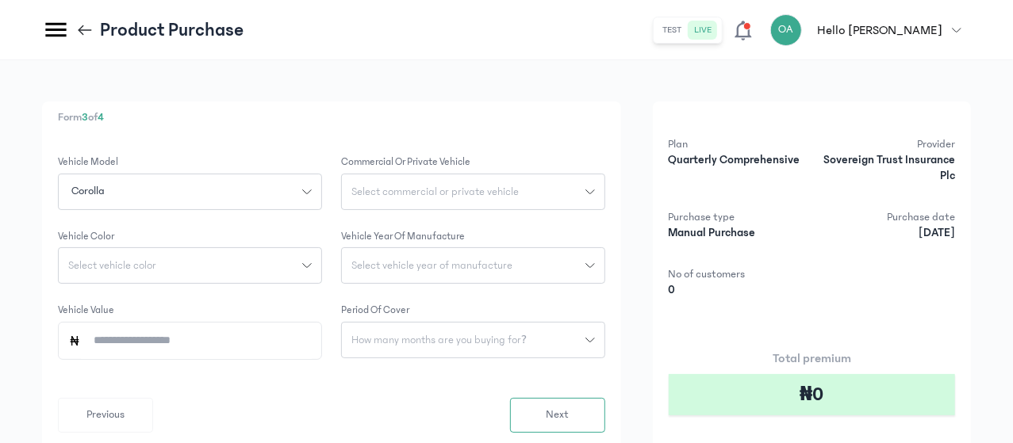
click at [528, 187] on span "Select commercial or private vehicle" at bounding box center [435, 191] width 186 height 11
click at [540, 217] on button "Private" at bounding box center [473, 227] width 264 height 29
click at [302, 265] on div "Select vehicle color" at bounding box center [181, 265] width 244 height 11
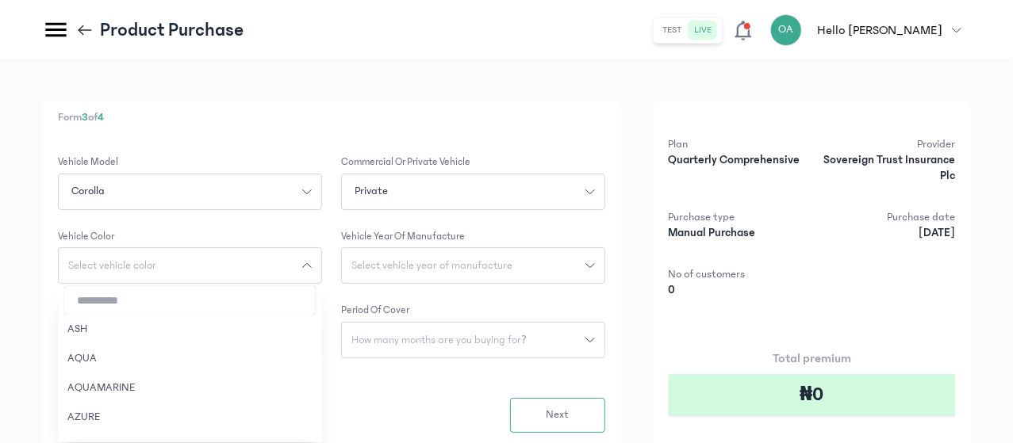
click at [316, 305] on input "search" at bounding box center [189, 300] width 251 height 29
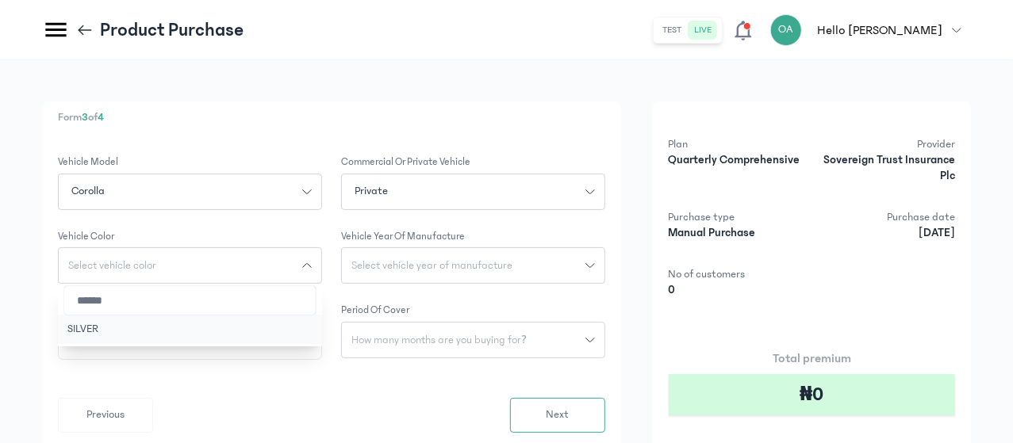
type input "******"
click at [321, 323] on button "SILVER" at bounding box center [190, 329] width 264 height 29
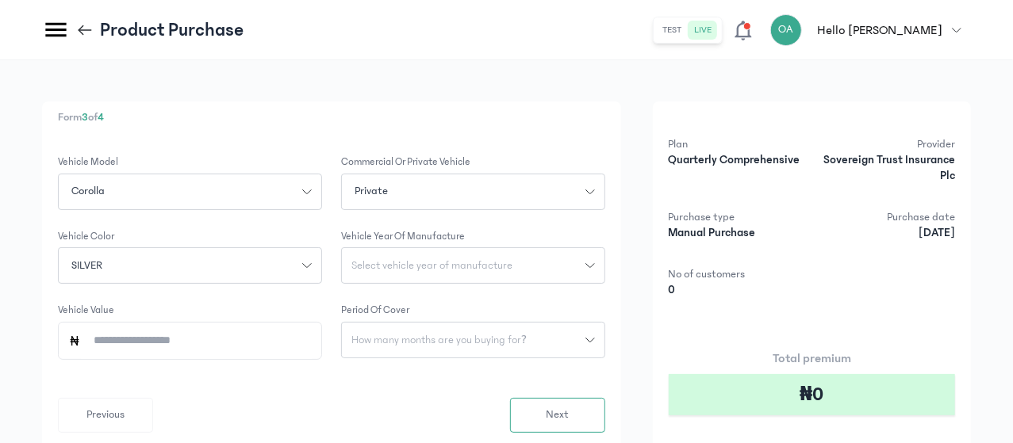
click at [520, 258] on button "Select vehicle year of manufacture" at bounding box center [473, 266] width 264 height 36
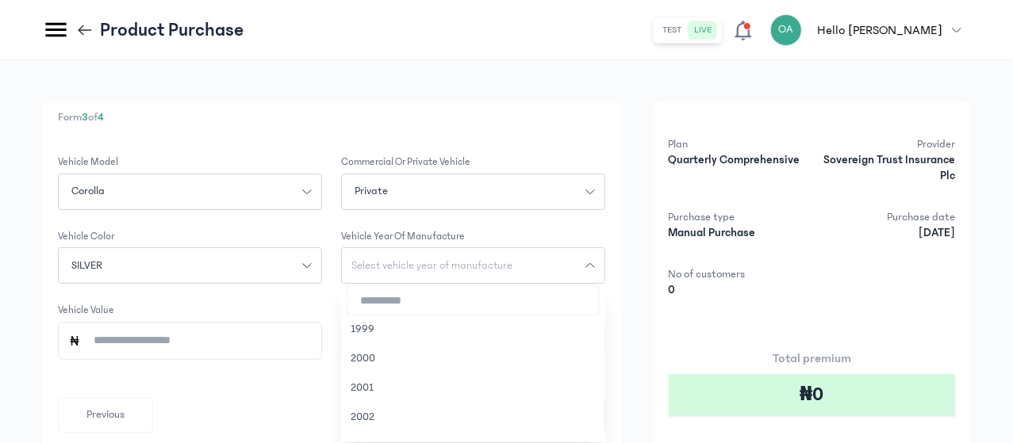
click at [520, 304] on input "search" at bounding box center [472, 300] width 251 height 29
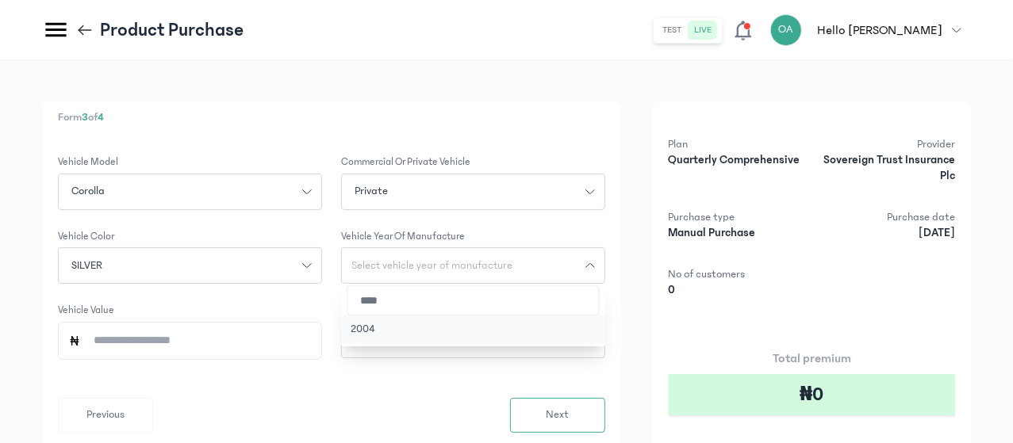
type input "****"
click at [509, 324] on button "2004" at bounding box center [473, 329] width 264 height 29
click at [312, 341] on input "Vehicle Value" at bounding box center [196, 341] width 231 height 36
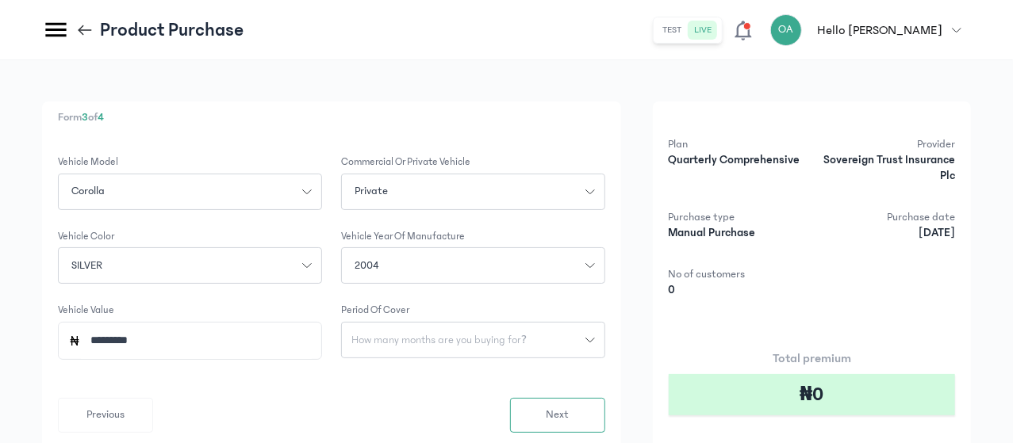
type input "*********"
click at [503, 341] on span "How many months are you buying for?" at bounding box center [439, 340] width 194 height 11
click at [520, 374] on button "3 months" at bounding box center [473, 375] width 264 height 29
click at [569, 409] on span "Next" at bounding box center [557, 415] width 23 height 17
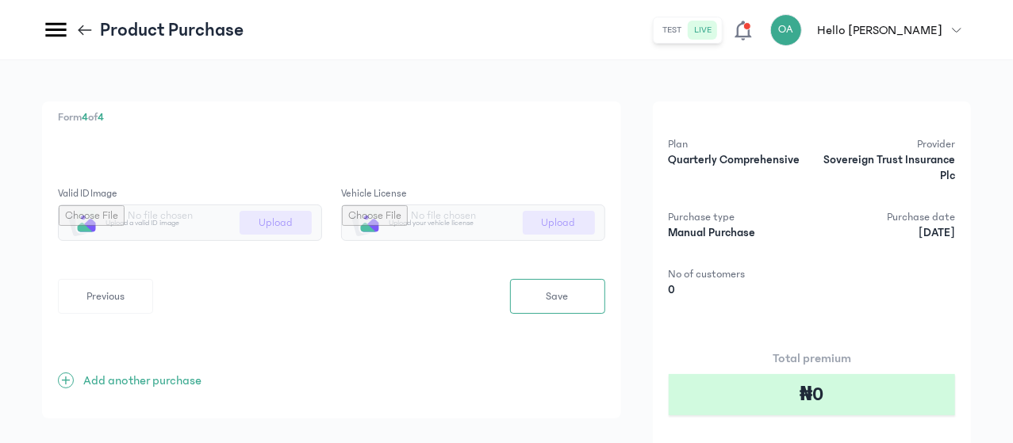
click at [321, 223] on input "file" at bounding box center [190, 222] width 263 height 35
type input "**********"
click at [569, 293] on span "Save" at bounding box center [558, 297] width 22 height 17
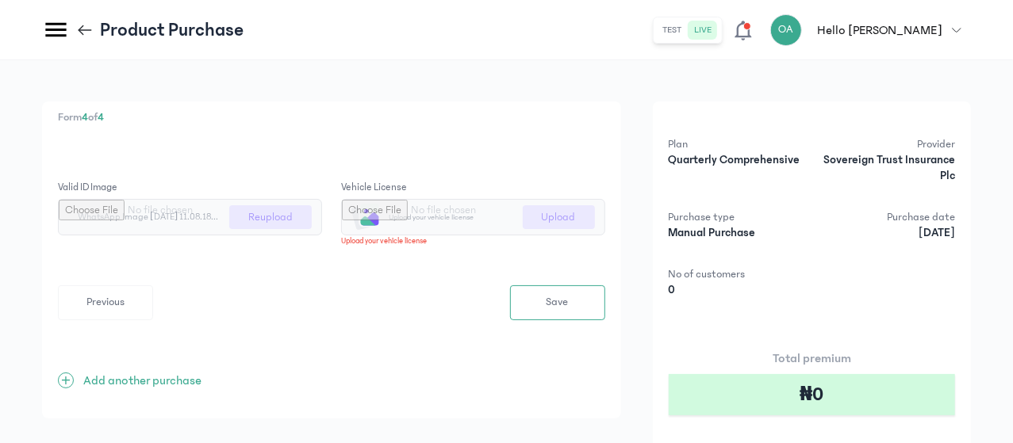
click at [594, 220] on input "file" at bounding box center [473, 217] width 263 height 35
type input "**********"
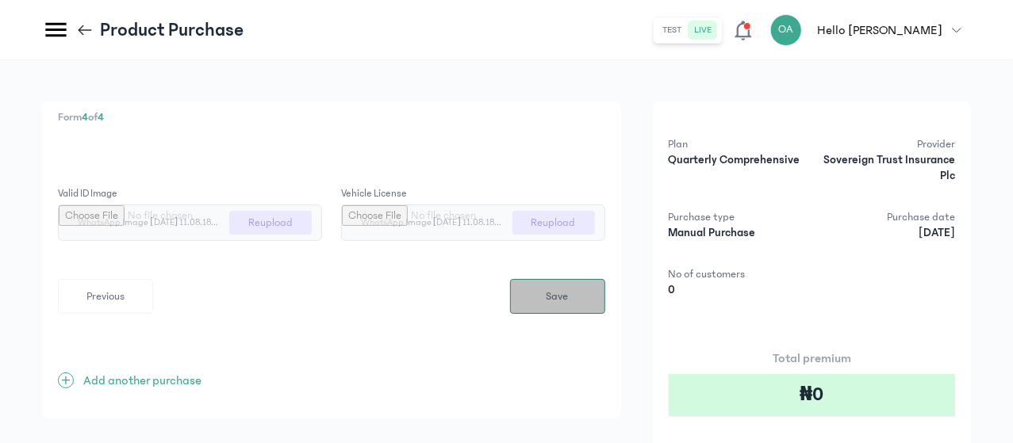
click at [605, 287] on button "Save" at bounding box center [557, 296] width 95 height 35
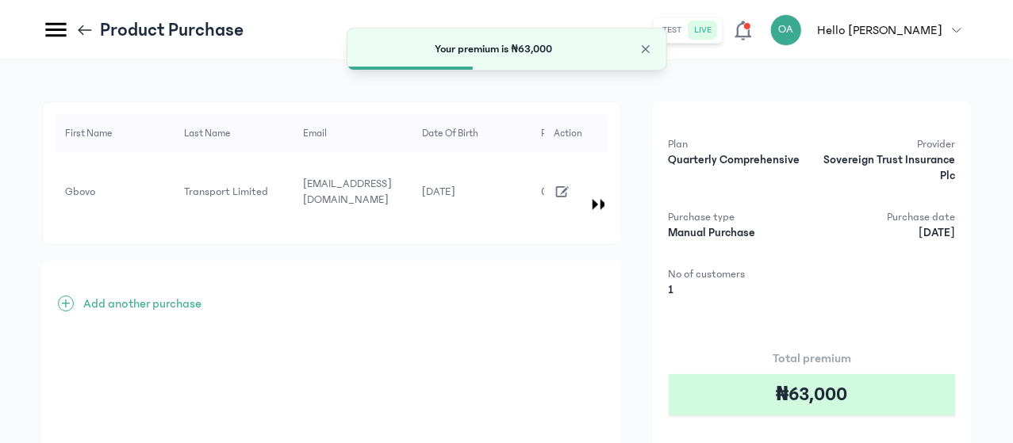
click at [717, 318] on div "First Name Last Name Email Date of Birth Phone Number Address Gender Vehicle re…" at bounding box center [506, 340] width 929 height 477
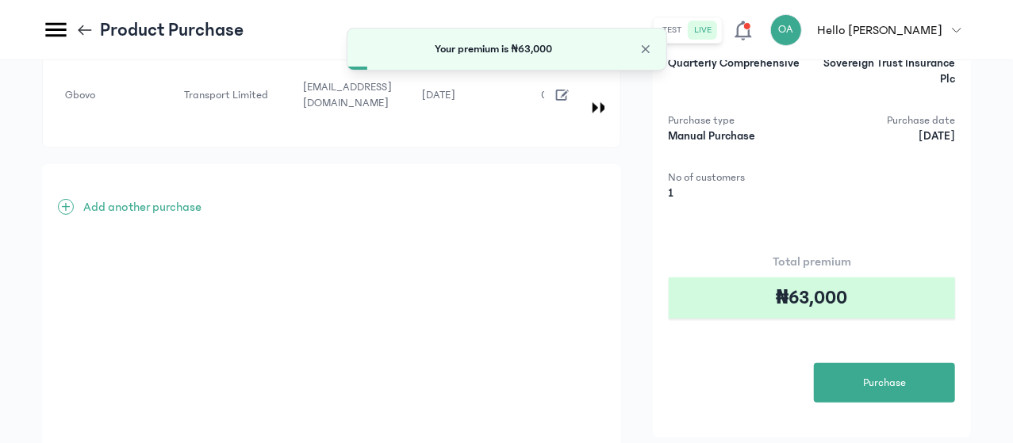
scroll to position [127, 0]
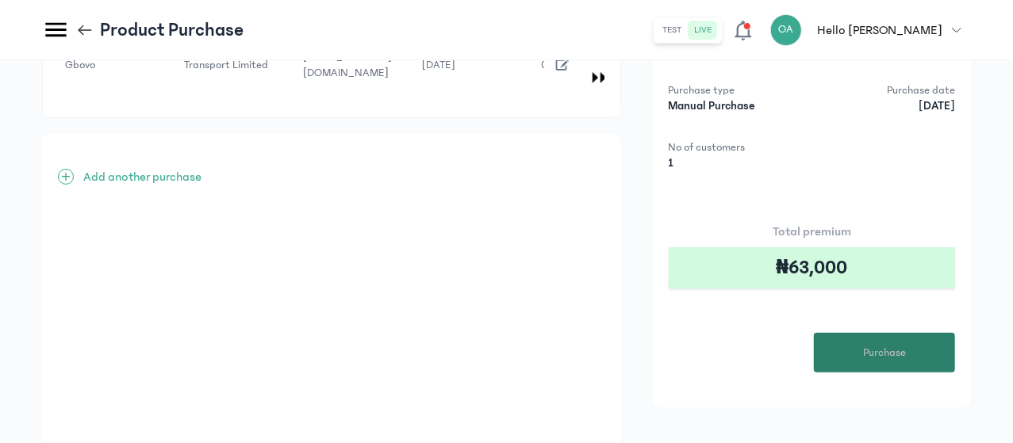
click at [906, 350] on span "Purchase" at bounding box center [884, 353] width 43 height 17
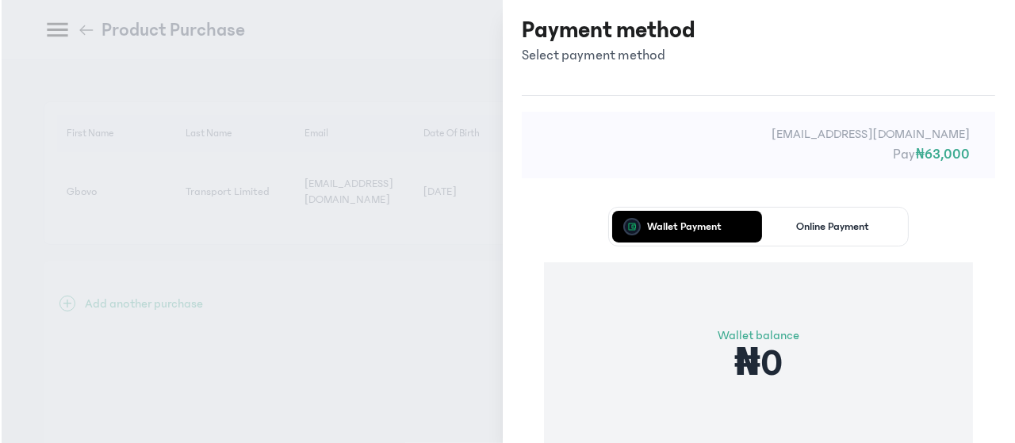
scroll to position [0, 0]
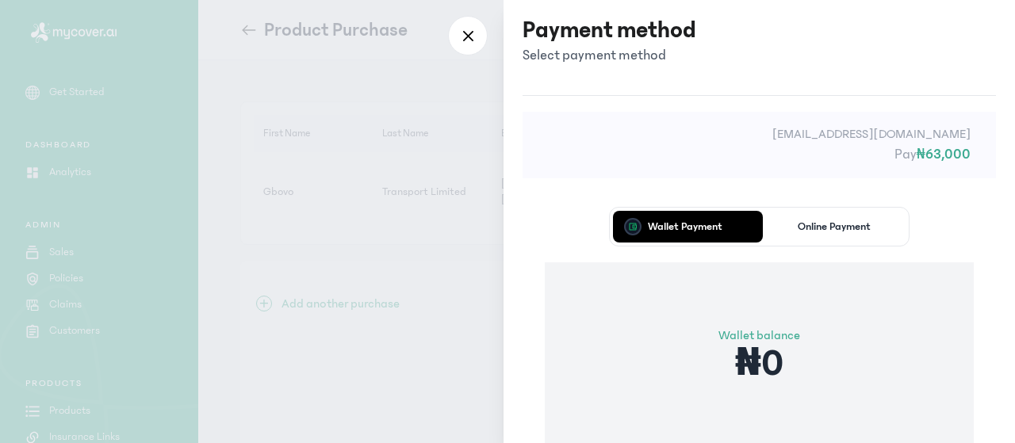
click at [541, 256] on div "Wallet Payment Online Payment Wallet balance ₦0 Proceed" at bounding box center [760, 368] width 474 height 367
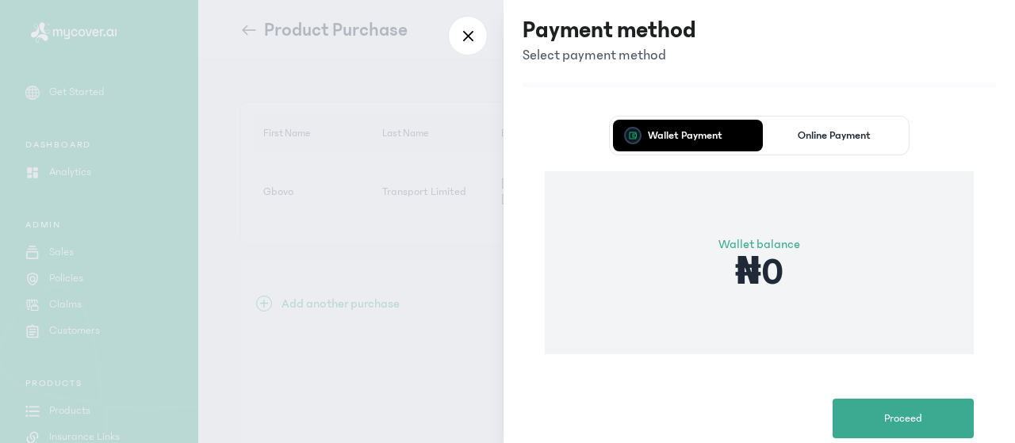
scroll to position [95, 0]
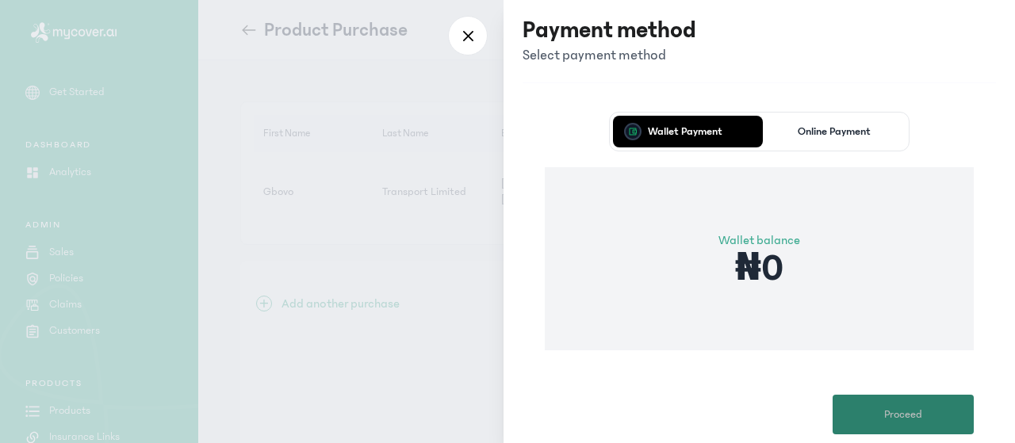
click at [857, 395] on button "Proceed" at bounding box center [903, 415] width 141 height 40
